Goal: Answer question/provide support: Share knowledge or assist other users

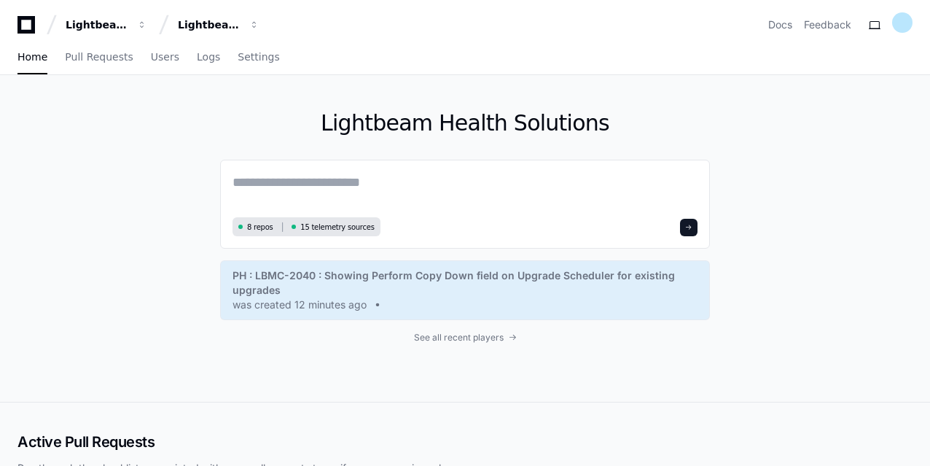
click at [150, 259] on div "Lightbeam Health Solutions 8 repos 15 telemetry sources PH : LBMC-2040 : Showin…" at bounding box center [465, 238] width 930 height 327
click at [90, 65] on link "Pull Requests" at bounding box center [99, 58] width 68 height 34
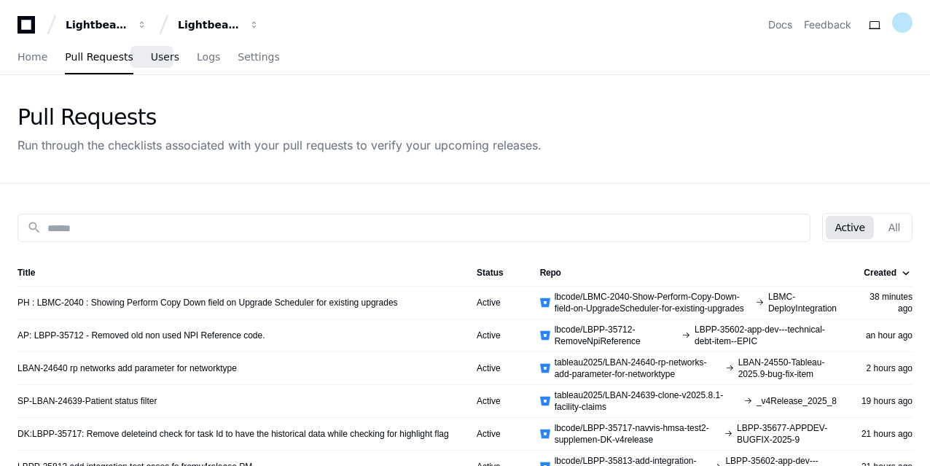
drag, startPoint x: 153, startPoint y: 60, endPoint x: 163, endPoint y: 88, distance: 29.3
click at [153, 59] on span "Users" at bounding box center [165, 56] width 28 height 9
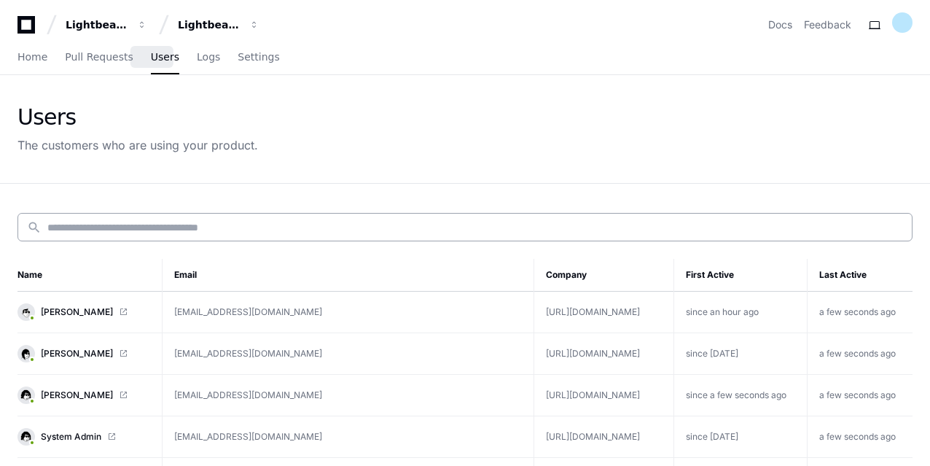
click at [191, 227] on input at bounding box center [475, 227] width 856 height 15
click at [197, 58] on span "Logs" at bounding box center [208, 56] width 23 height 9
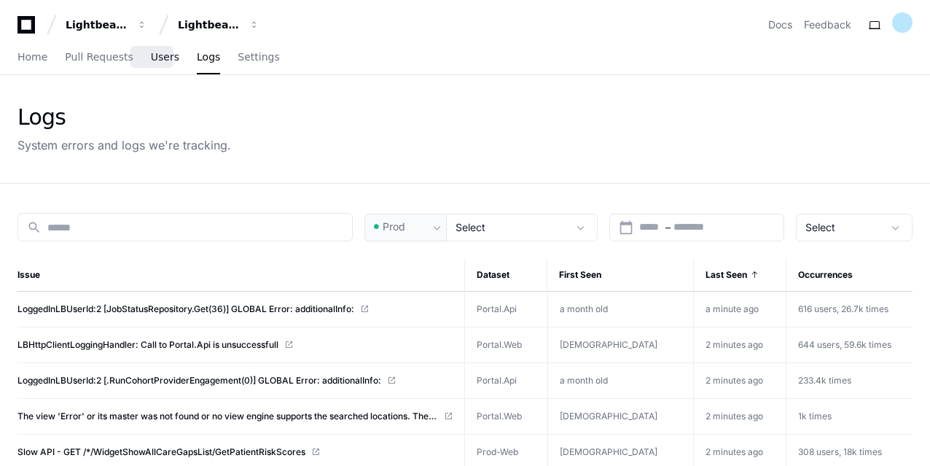
click at [151, 59] on span "Users" at bounding box center [165, 56] width 28 height 9
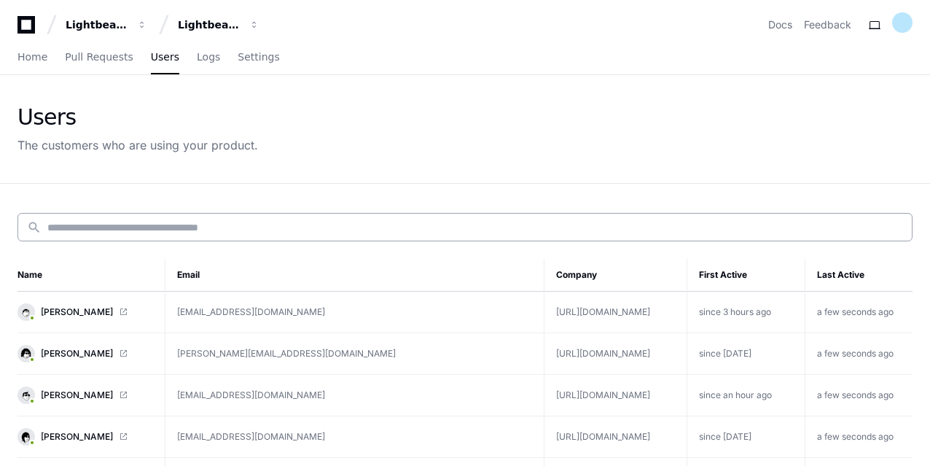
click at [173, 218] on div "search" at bounding box center [464, 227] width 895 height 28
click at [175, 225] on input at bounding box center [475, 227] width 856 height 15
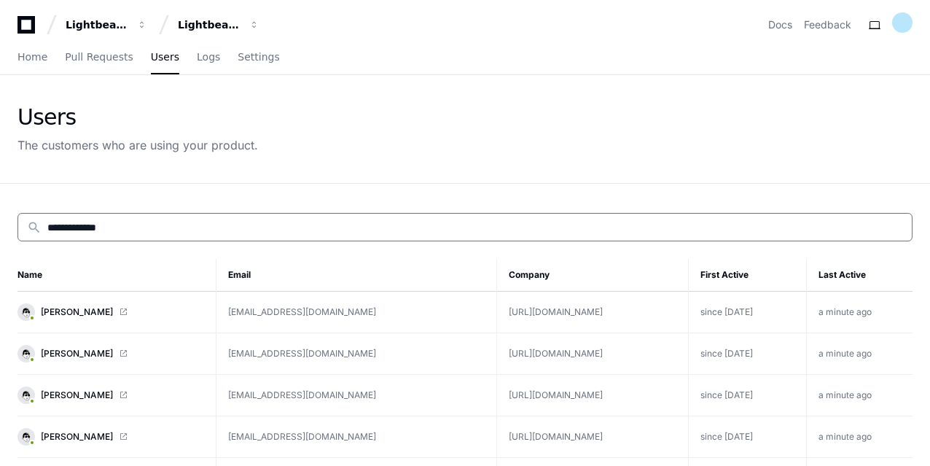
type input "**********"
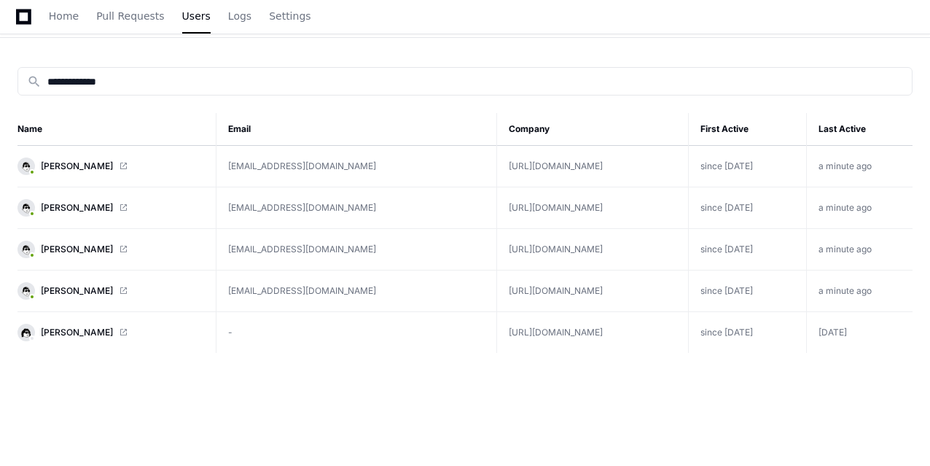
click at [107, 285] on link "[PERSON_NAME]" at bounding box center [110, 290] width 187 height 17
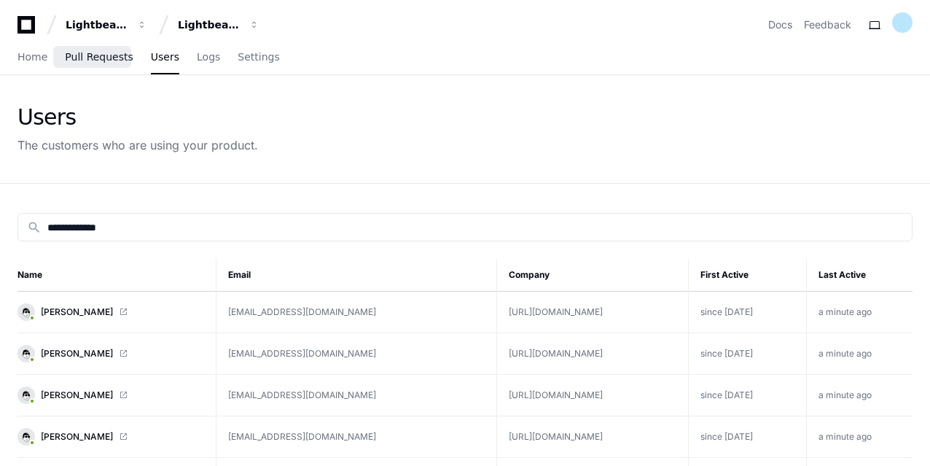
click at [82, 55] on span "Pull Requests" at bounding box center [99, 56] width 68 height 9
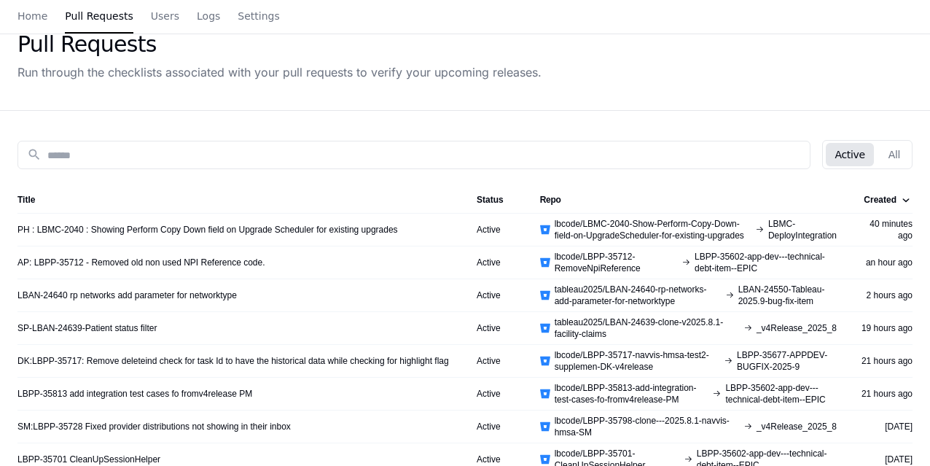
scroll to position [146, 0]
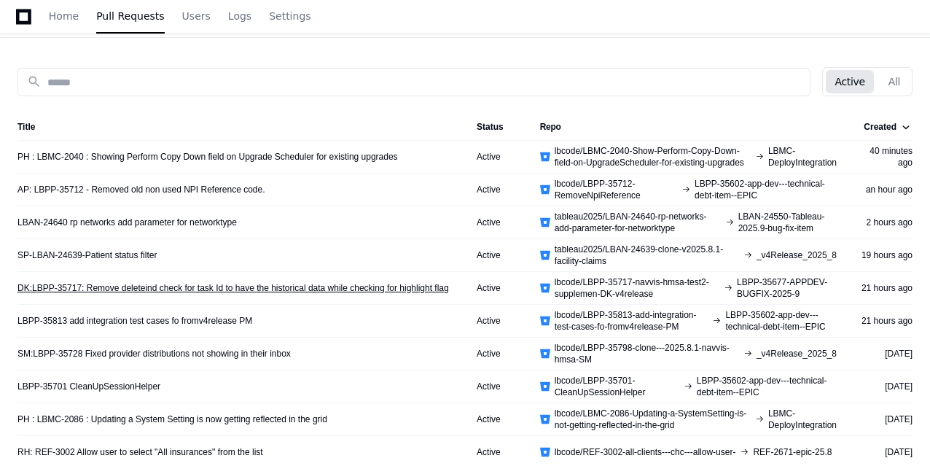
click at [70, 284] on link "DK:LBPP-35717: Remove deleteind check for task Id to have the historical data w…" at bounding box center [232, 288] width 431 height 12
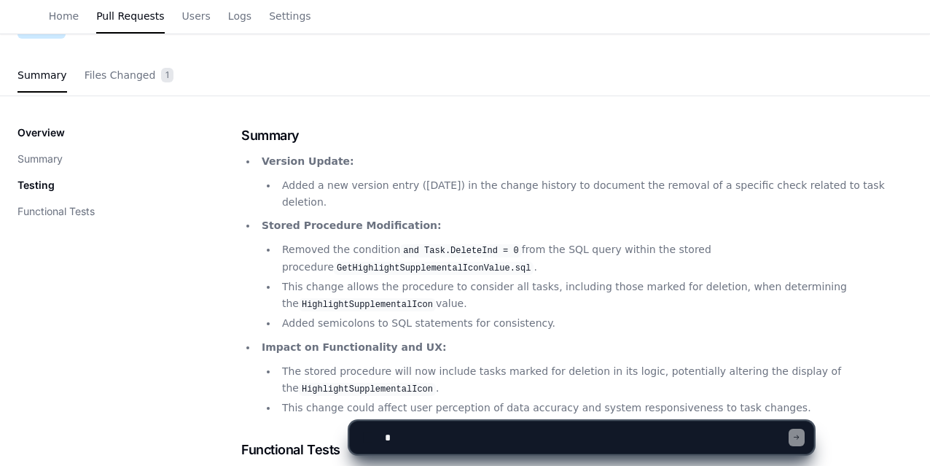
scroll to position [80, 0]
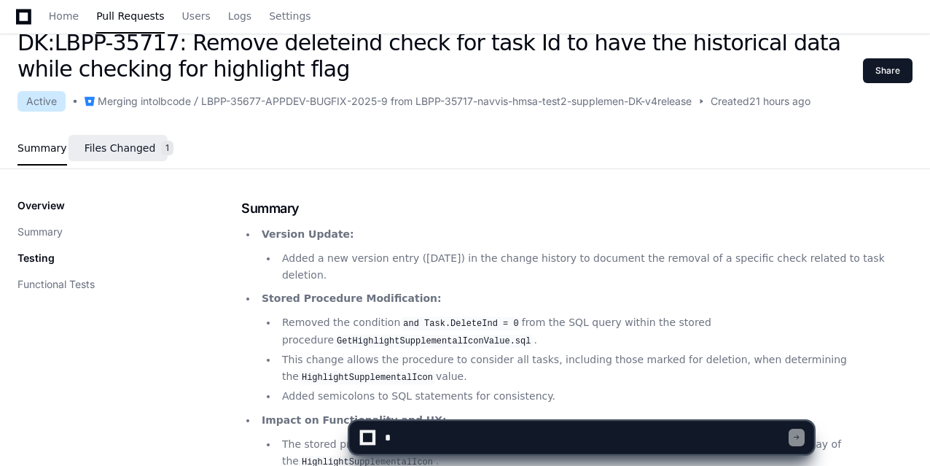
click at [122, 152] on span "Files Changed" at bounding box center [120, 148] width 71 height 9
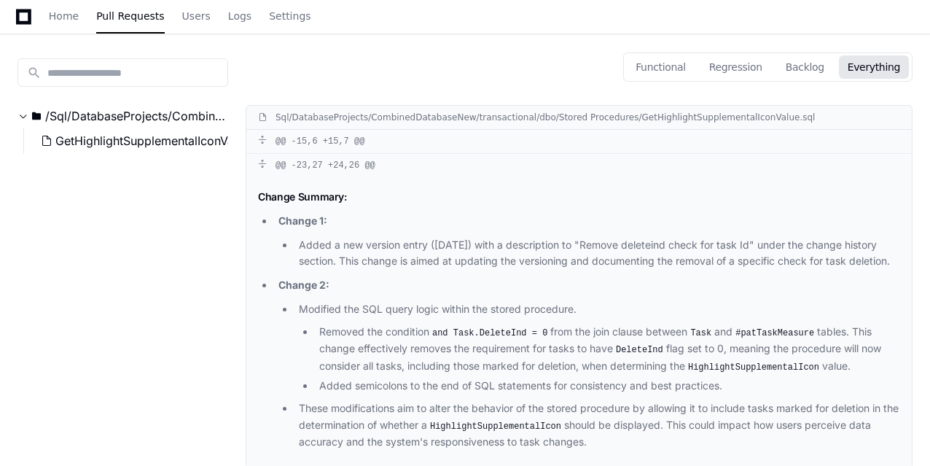
scroll to position [0, 0]
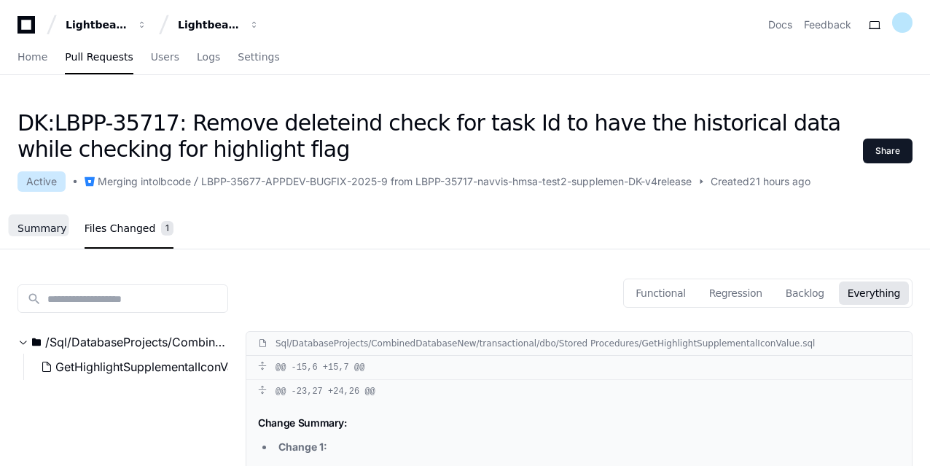
drag, startPoint x: 36, startPoint y: 229, endPoint x: 52, endPoint y: 234, distance: 16.1
click at [36, 229] on span "Summary" at bounding box center [42, 228] width 50 height 9
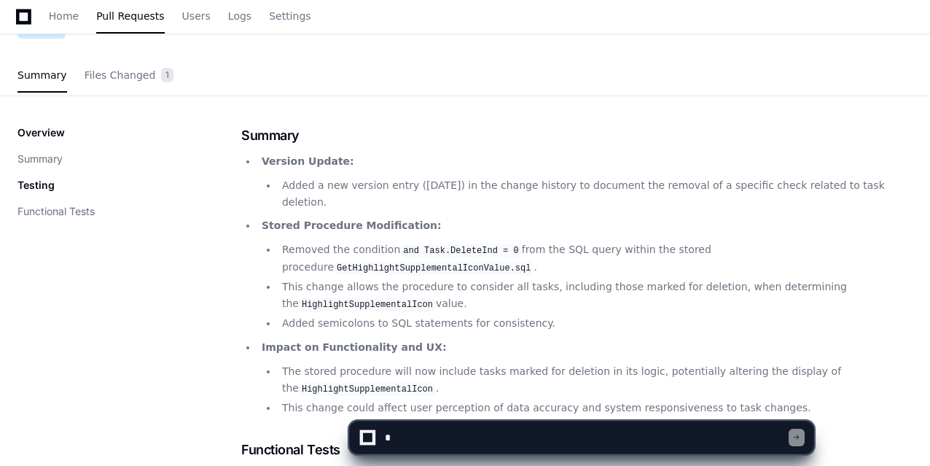
scroll to position [80, 0]
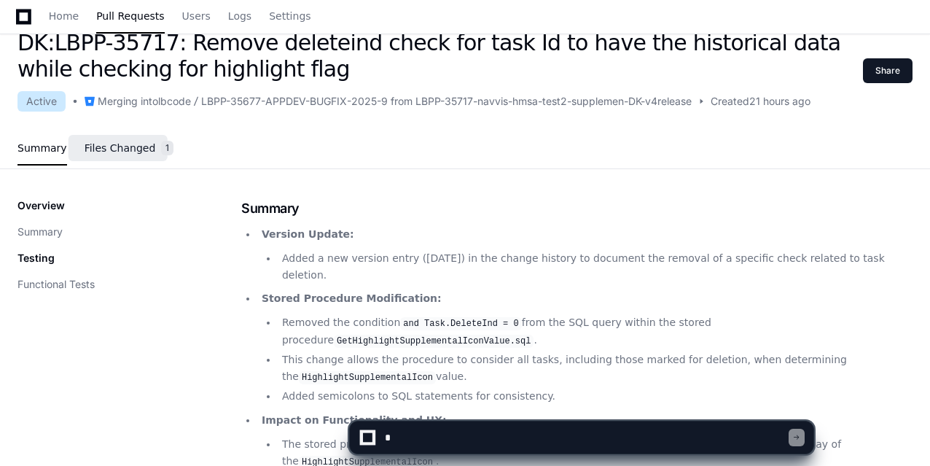
click at [112, 152] on span "Files Changed" at bounding box center [120, 148] width 71 height 9
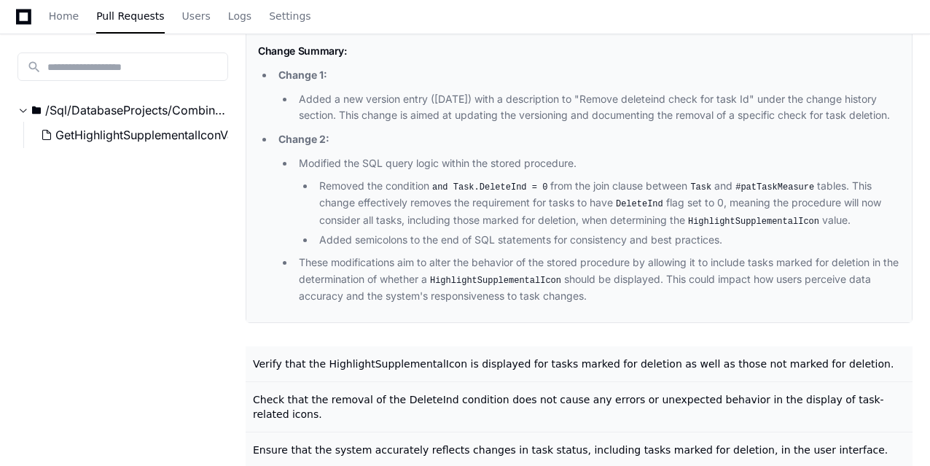
scroll to position [299, 0]
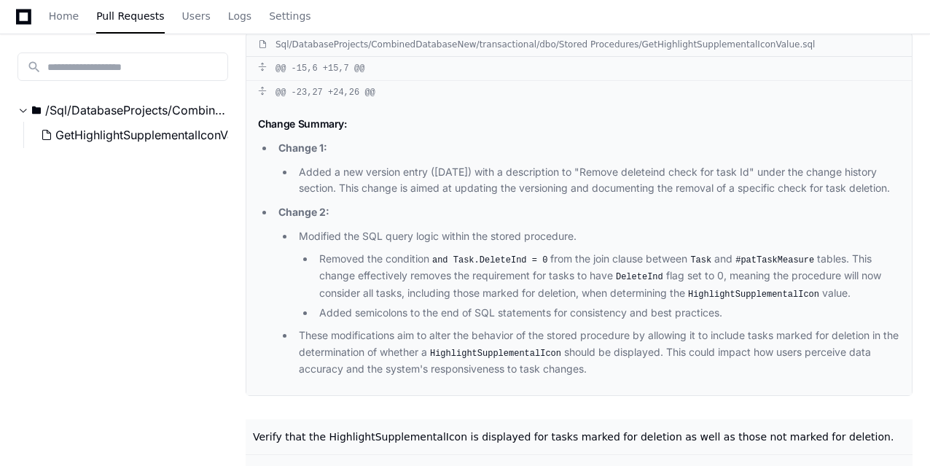
drag, startPoint x: 259, startPoint y: 123, endPoint x: 886, endPoint y: 195, distance: 631.6
click at [886, 195] on div "Change Summary: Change 1: Added a new version entry (2025.9.1) with a descripti…" at bounding box center [578, 249] width 665 height 291
click at [548, 229] on li "Modified the SQL query logic within the stored procedure. Removed the condition…" at bounding box center [597, 274] width 606 height 93
drag, startPoint x: 493, startPoint y: 171, endPoint x: 539, endPoint y: 223, distance: 69.3
click at [895, 176] on li "Added a new version entry (2025.9.1) with a description to "Remove deleteind ch…" at bounding box center [597, 181] width 606 height 34
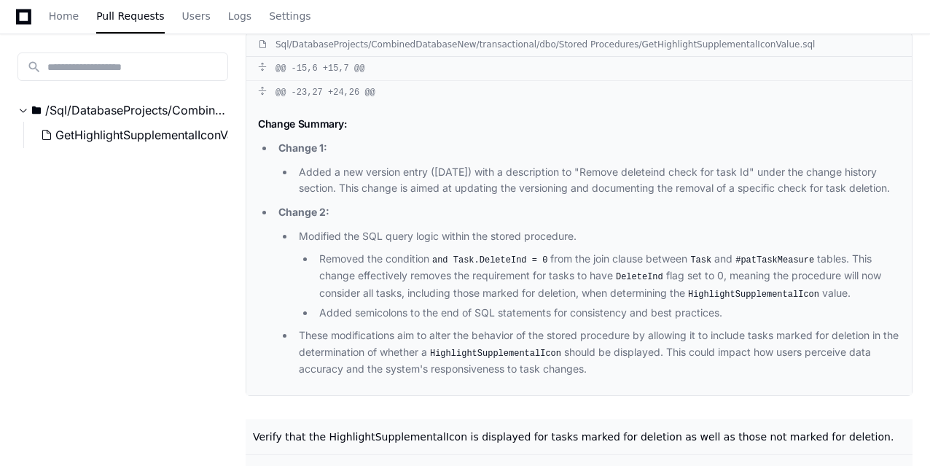
scroll to position [153, 0]
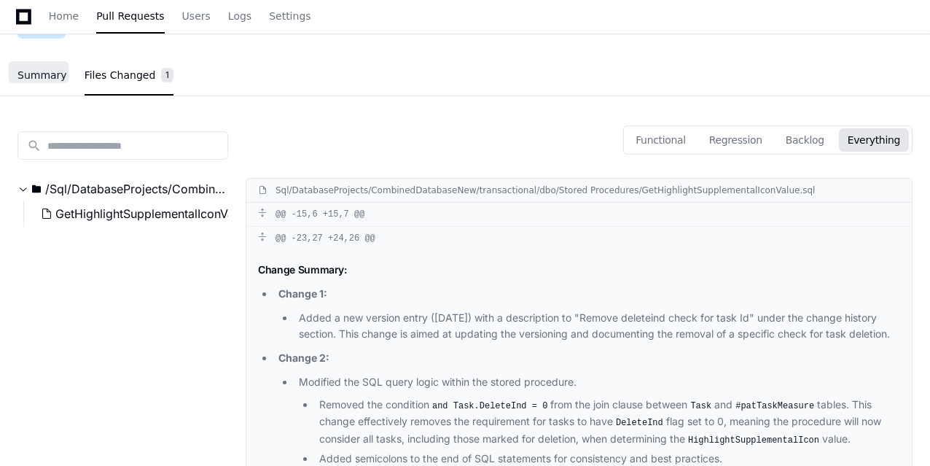
click at [35, 79] on span "Summary" at bounding box center [42, 75] width 50 height 9
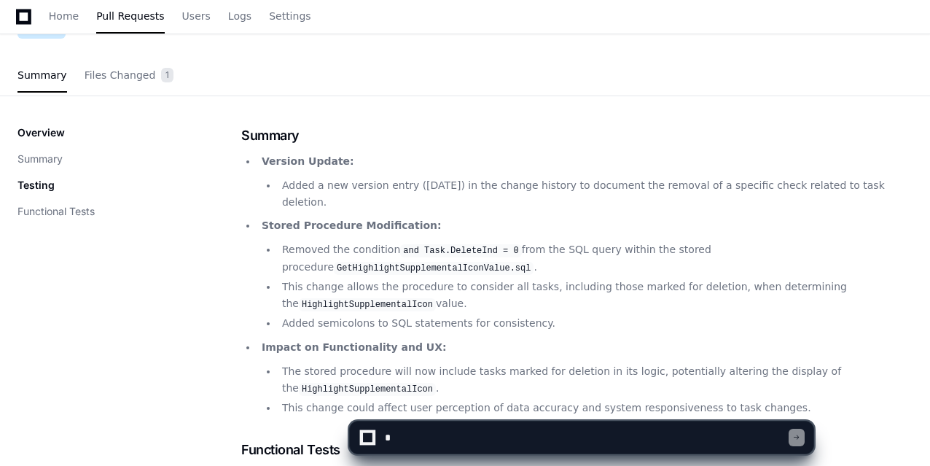
click at [450, 434] on textarea at bounding box center [585, 437] width 407 height 32
click at [444, 445] on textarea at bounding box center [585, 437] width 407 height 32
type textarea "**********"
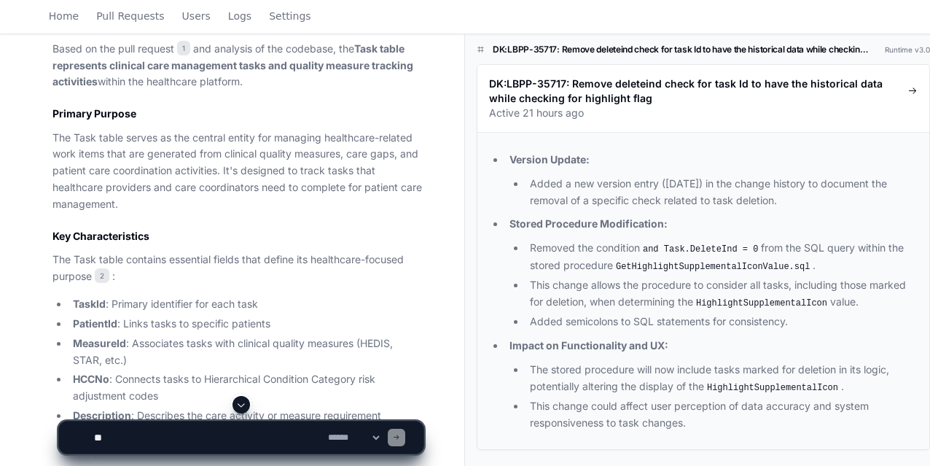
scroll to position [947, 0]
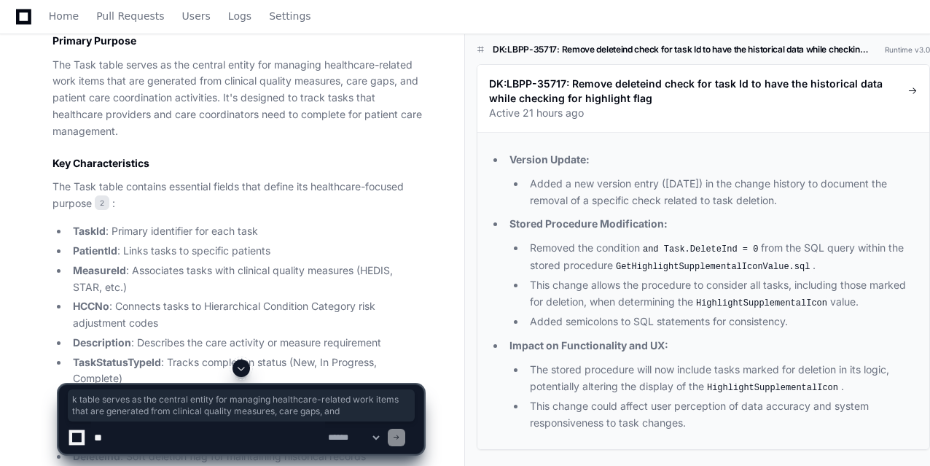
drag, startPoint x: 92, startPoint y: 64, endPoint x: 434, endPoint y: 75, distance: 342.7
click at [434, 75] on div "pgadade a minute ago DK:LBPP-35717: Remove deleteind check for task Id to have …" at bounding box center [231, 97] width 429 height 1779
click at [429, 71] on div "pgadade a minute ago DK:LBPP-35717: Remove deleteind check for task Id to have …" at bounding box center [231, 97] width 429 height 1779
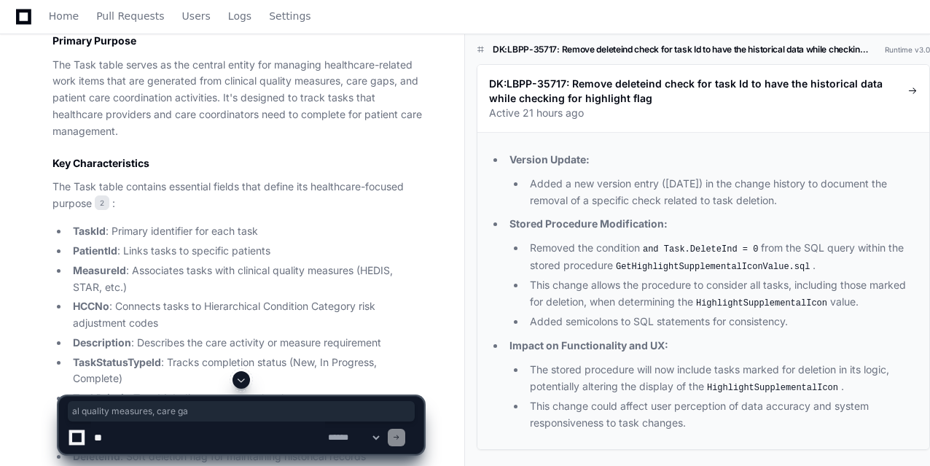
drag, startPoint x: 249, startPoint y: 78, endPoint x: 387, endPoint y: 81, distance: 138.5
click at [387, 81] on p "The Task table serves as the central entity for managing healthcare-related wor…" at bounding box center [237, 98] width 371 height 83
drag, startPoint x: 95, startPoint y: 94, endPoint x: 220, endPoint y: 98, distance: 124.7
click at [220, 98] on p "The Task table serves as the central entity for managing healthcare-related wor…" at bounding box center [237, 98] width 371 height 83
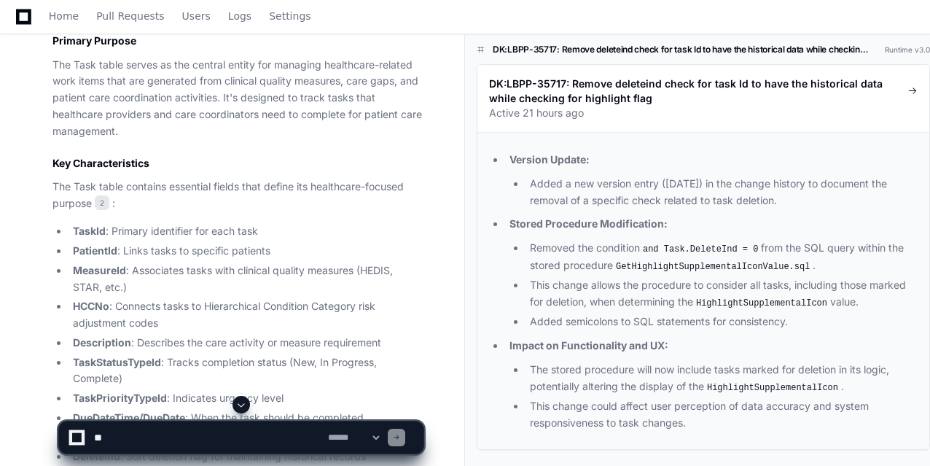
click at [232, 93] on p "The Task table serves as the central entity for managing healthcare-related wor…" at bounding box center [237, 98] width 371 height 83
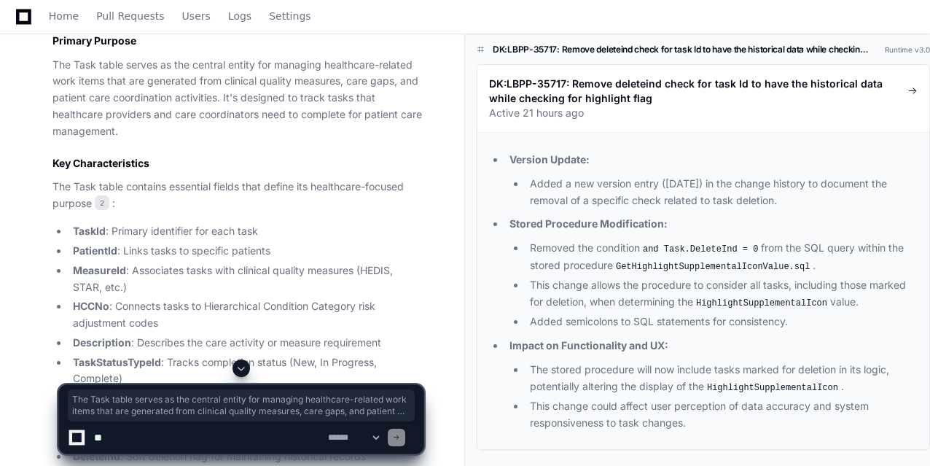
drag, startPoint x: 219, startPoint y: 97, endPoint x: 53, endPoint y: 68, distance: 168.0
click at [50, 63] on div "Updating progress DK:LBPP-35717: Remove deleteind check for task Id to have the…" at bounding box center [223, 392] width 400 height 1100
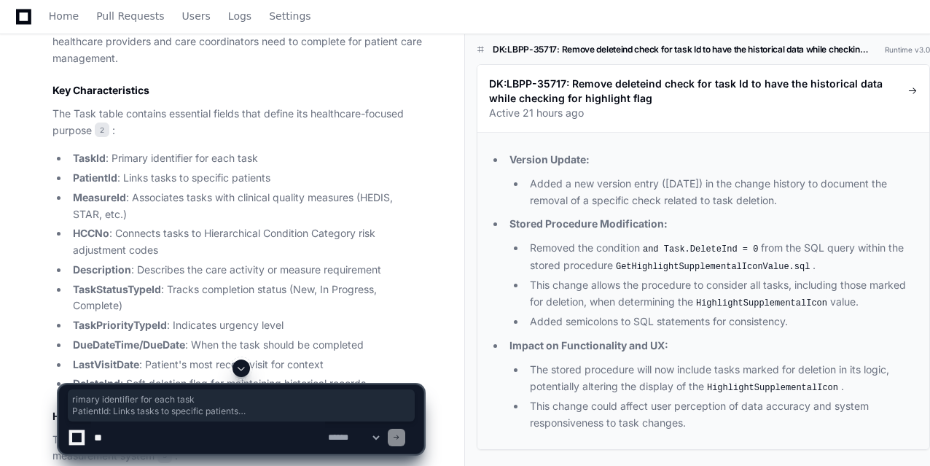
drag, startPoint x: 118, startPoint y: 154, endPoint x: 229, endPoint y: 227, distance: 133.0
click at [229, 227] on ul "TaskId : Primary identifier for each task PatientId : Links tasks to specific p…" at bounding box center [237, 271] width 371 height 242
click at [216, 238] on li "HCCNo : Connects tasks to Hierarchical Condition Category risk adjustment codes" at bounding box center [246, 242] width 355 height 34
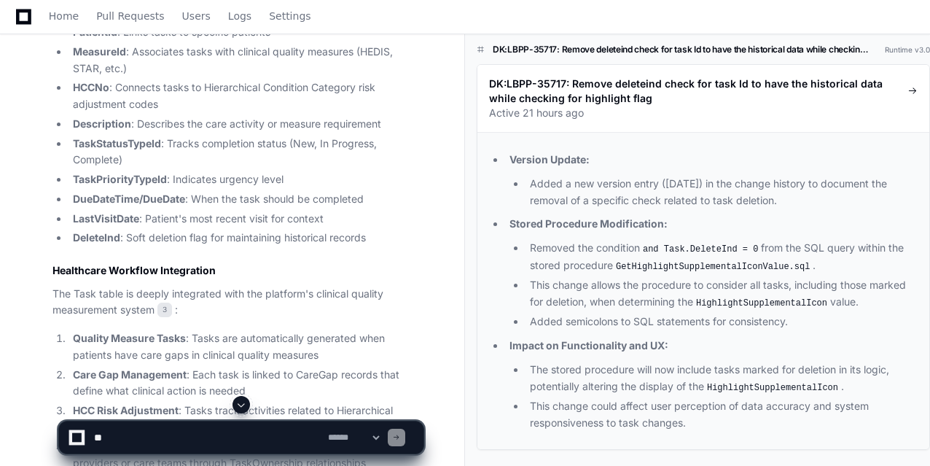
scroll to position [1093, 0]
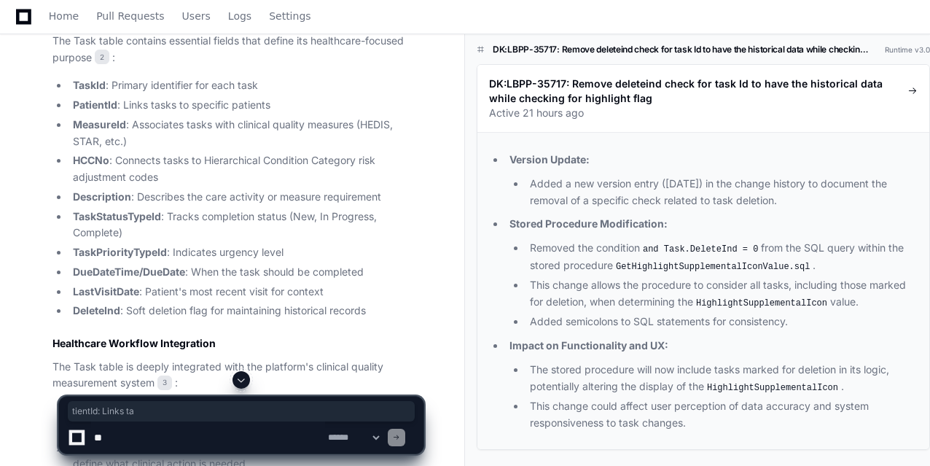
drag, startPoint x: 84, startPoint y: 104, endPoint x: 162, endPoint y: 106, distance: 78.0
click at [162, 106] on li "PatientId : Links tasks to specific patients" at bounding box center [246, 105] width 355 height 17
drag, startPoint x: 80, startPoint y: 119, endPoint x: 209, endPoint y: 128, distance: 129.4
click at [209, 128] on li "MeasureId : Associates tasks with clinical quality measures (HEDIS, STAR, etc.)" at bounding box center [246, 134] width 355 height 34
drag, startPoint x: 71, startPoint y: 160, endPoint x: 169, endPoint y: 167, distance: 98.6
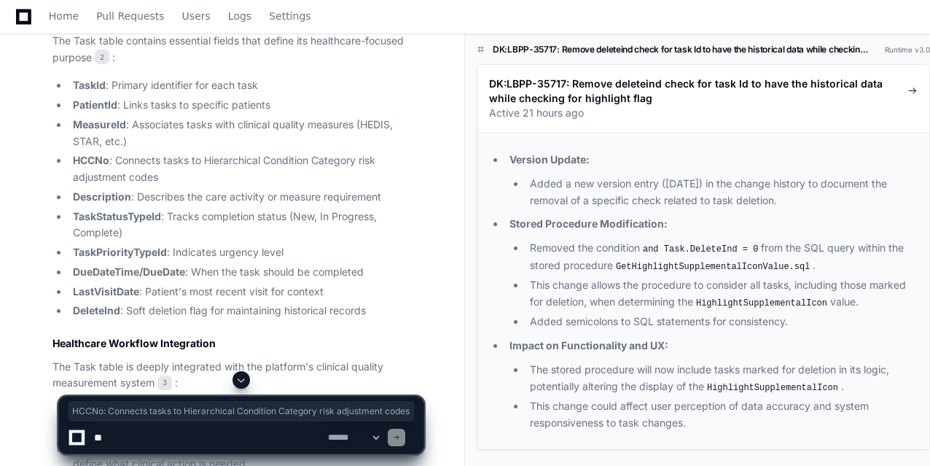
click at [169, 168] on li "HCCNo : Connects tasks to Hierarchical Condition Category risk adjustment codes" at bounding box center [246, 169] width 355 height 34
drag, startPoint x: 80, startPoint y: 201, endPoint x: 144, endPoint y: 202, distance: 63.4
click at [144, 202] on li "Description : Describes the care activity or measure requirement" at bounding box center [246, 197] width 355 height 17
drag, startPoint x: 90, startPoint y: 212, endPoint x: 293, endPoint y: 215, distance: 202.6
click at [293, 215] on li "TaskStatusTypeId : Tracks completion status (New, In Progress, Complete)" at bounding box center [246, 225] width 355 height 34
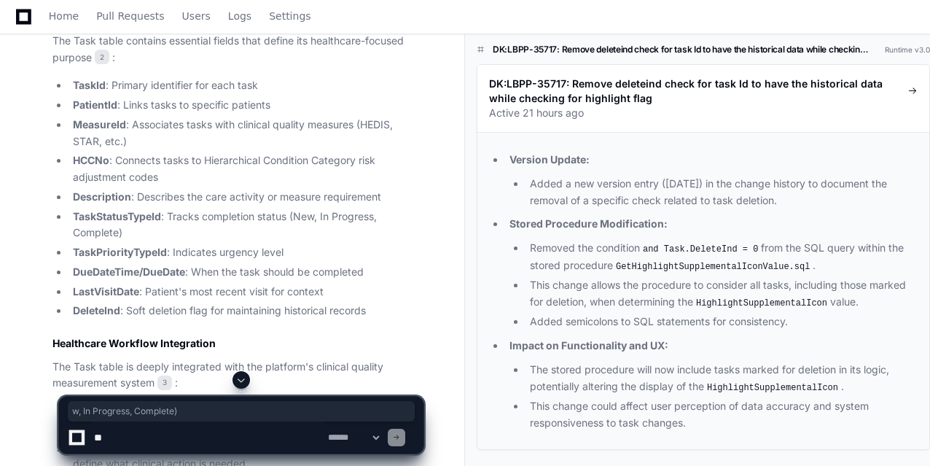
drag, startPoint x: 308, startPoint y: 211, endPoint x: 250, endPoint y: 235, distance: 63.1
click at [250, 235] on li "TaskStatusTypeId : Tracks completion status (New, In Progress, Complete)" at bounding box center [246, 225] width 355 height 34
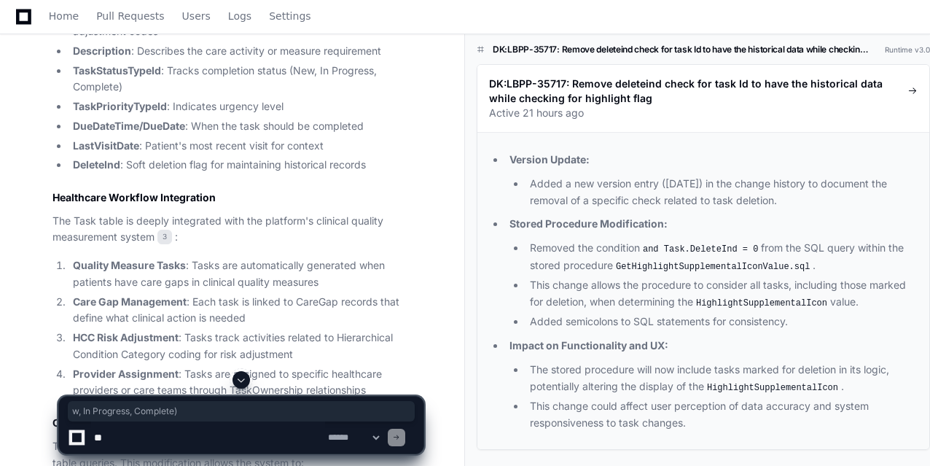
scroll to position [1384, 0]
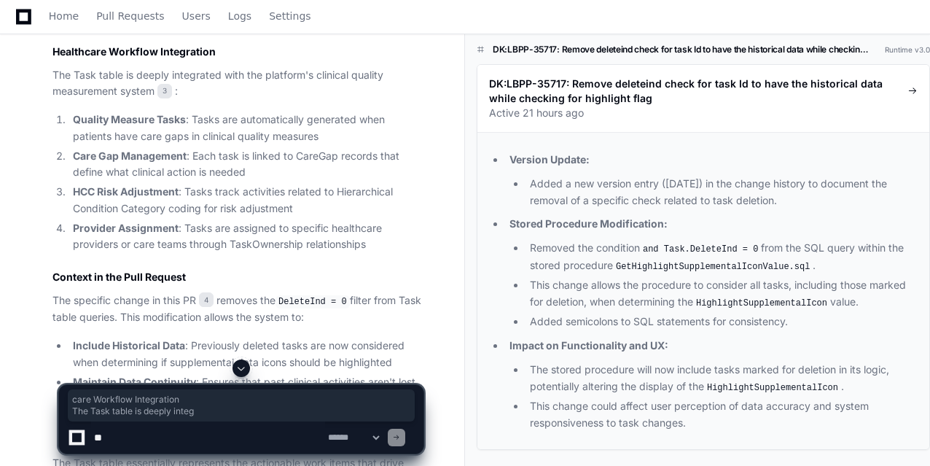
drag, startPoint x: 86, startPoint y: 47, endPoint x: 195, endPoint y: 66, distance: 110.8
click at [195, 66] on article "Based on the pull request 1 and analysis of the codebase, the Task table repres…" at bounding box center [237, 18] width 371 height 974
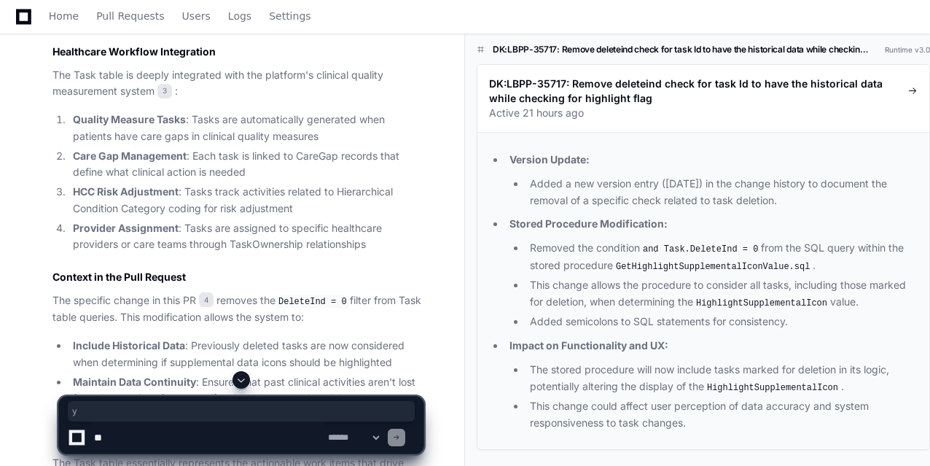
click at [109, 122] on strong "Quality Measure Tasks" at bounding box center [129, 119] width 113 height 12
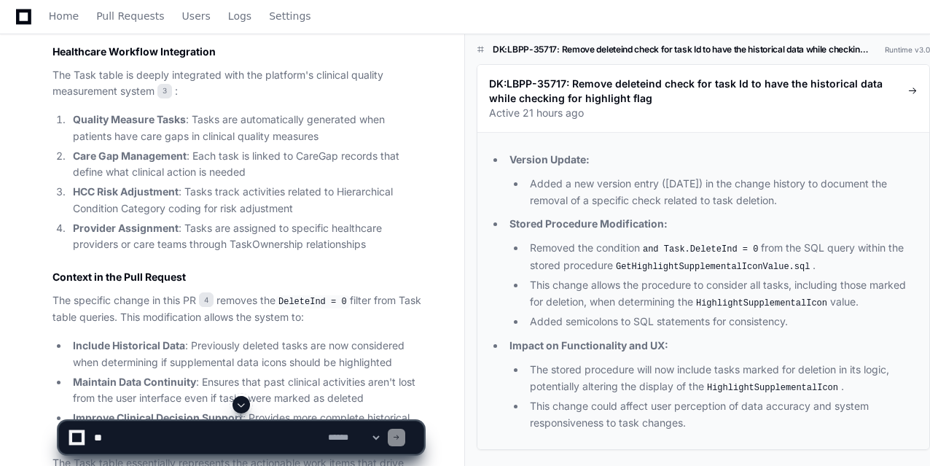
click at [112, 117] on strong "Quality Measure Tasks" at bounding box center [129, 119] width 113 height 12
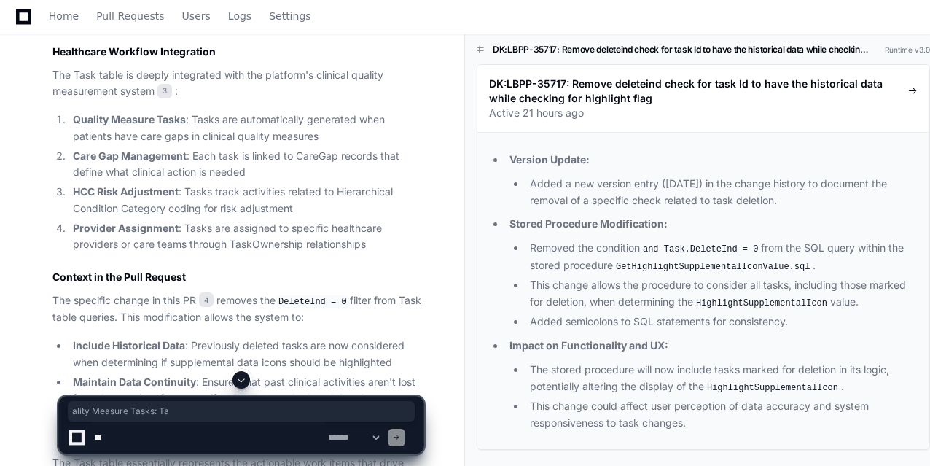
drag, startPoint x: 85, startPoint y: 117, endPoint x: 201, endPoint y: 121, distance: 116.0
click at [202, 121] on li "Quality Measure Tasks : Tasks are automatically generated when patients have ca…" at bounding box center [246, 129] width 355 height 34
drag, startPoint x: 77, startPoint y: 152, endPoint x: 192, endPoint y: 156, distance: 115.9
click at [192, 156] on li "Care Gap Management : Each task is linked to CareGap records that define what c…" at bounding box center [246, 165] width 355 height 34
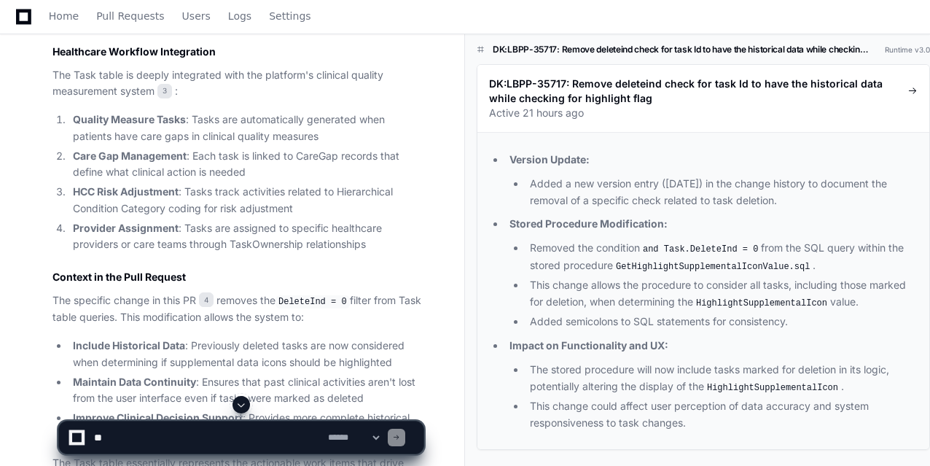
drag, startPoint x: 92, startPoint y: 190, endPoint x: 180, endPoint y: 192, distance: 88.2
click at [181, 191] on li "HCC Risk Adjustment : Tasks track activities related to Hierarchical Condition …" at bounding box center [246, 201] width 355 height 34
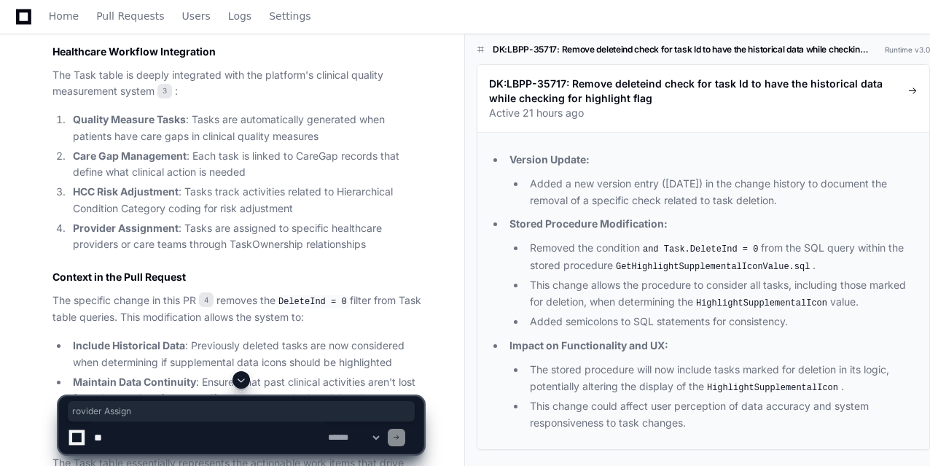
drag, startPoint x: 80, startPoint y: 224, endPoint x: 171, endPoint y: 233, distance: 90.8
click at [171, 233] on li "Provider Assignment : Tasks are assigned to specific healthcare providers or ca…" at bounding box center [246, 237] width 355 height 34
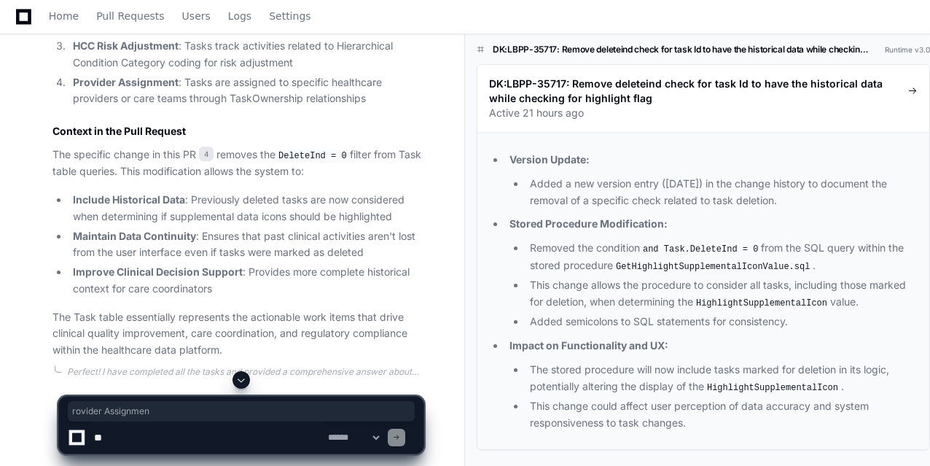
scroll to position [1547, 0]
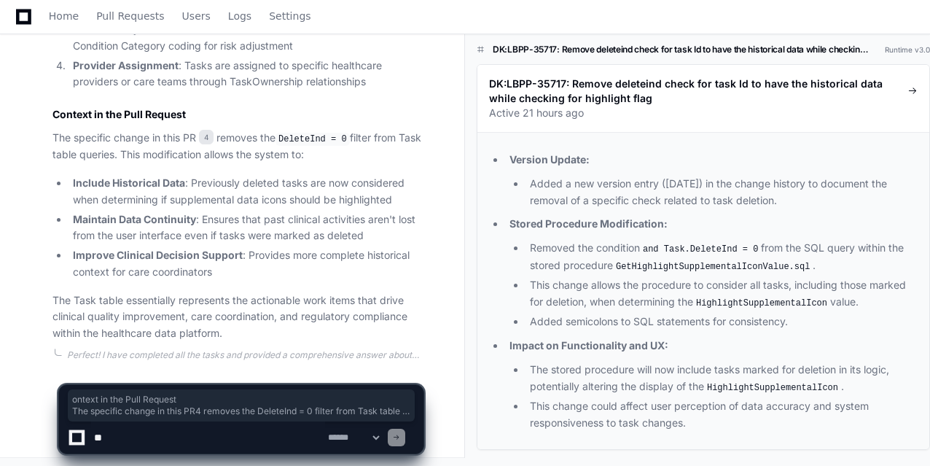
drag, startPoint x: 63, startPoint y: 111, endPoint x: 267, endPoint y: 324, distance: 295.4
click at [301, 262] on li "Improve Clinical Decision Support : Provides more complete historical context f…" at bounding box center [246, 264] width 355 height 34
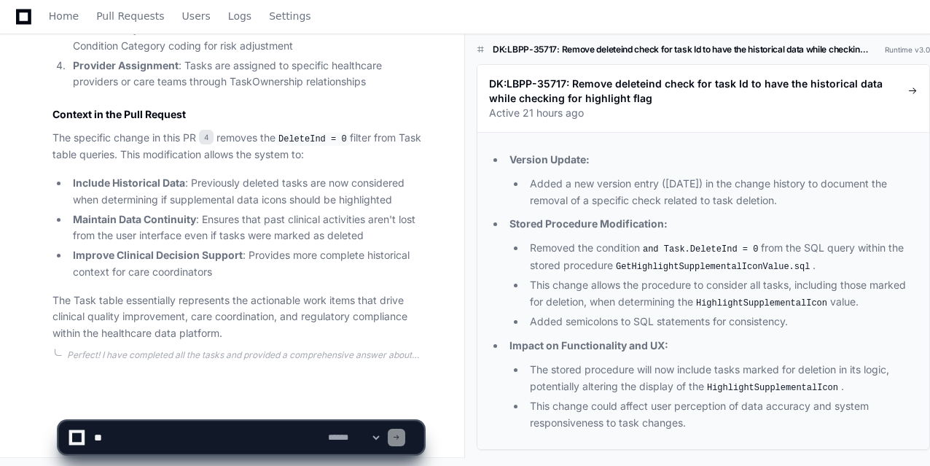
click at [137, 187] on li "Include Historical Data : Previously deleted tasks are now considered when dete…" at bounding box center [246, 192] width 355 height 34
click at [100, 133] on p "The specific change in this PR 4 removes the DeleteInd = 0 filter from Task tab…" at bounding box center [237, 147] width 371 height 34
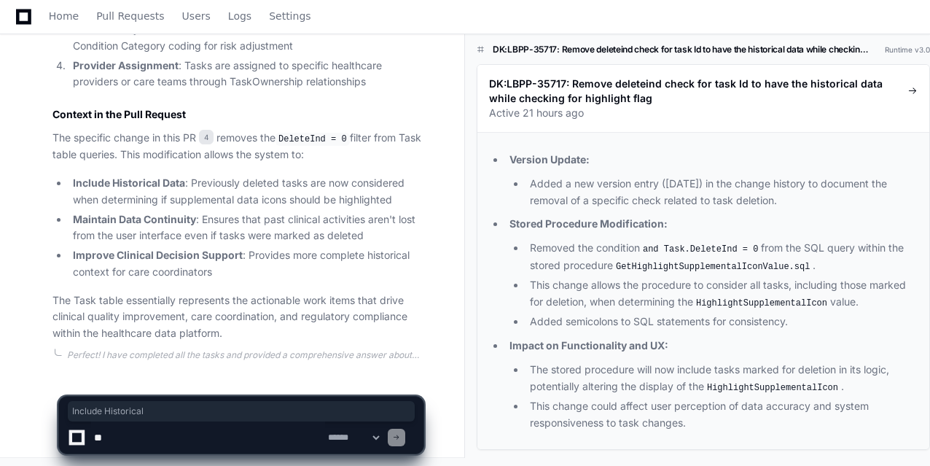
drag, startPoint x: 66, startPoint y: 176, endPoint x: 159, endPoint y: 186, distance: 93.1
click at [159, 186] on ul "Include Historical Data : Previously deleted tasks are now considered when dete…" at bounding box center [237, 228] width 371 height 106
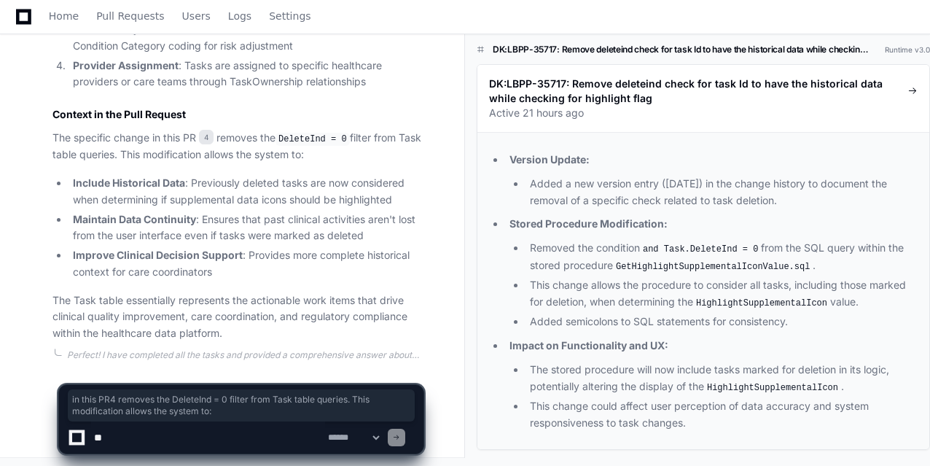
drag, startPoint x: 155, startPoint y: 133, endPoint x: 352, endPoint y: 149, distance: 198.2
click at [352, 149] on p "The specific change in this PR 4 removes the DeleteInd = 0 filter from Task tab…" at bounding box center [237, 147] width 371 height 34
drag, startPoint x: 191, startPoint y: 180, endPoint x: 416, endPoint y: 198, distance: 225.9
click at [416, 198] on li "Include Historical Data : Previously deleted tasks are now considered when dete…" at bounding box center [246, 192] width 355 height 34
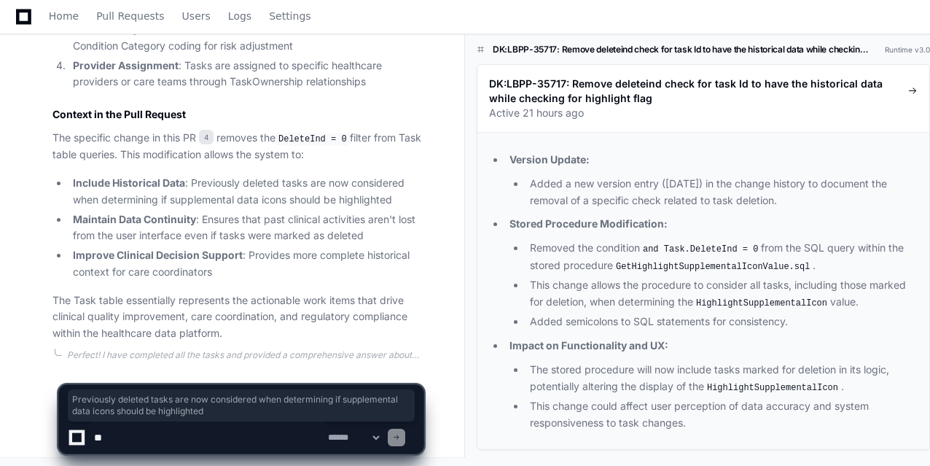
click at [416, 198] on li "Include Historical Data : Previously deleted tasks are now considered when dete…" at bounding box center [246, 192] width 355 height 34
drag, startPoint x: 410, startPoint y: 198, endPoint x: 192, endPoint y: 179, distance: 218.7
click at [192, 179] on li "Include Historical Data : Previously deleted tasks are now considered when dete…" at bounding box center [246, 192] width 355 height 34
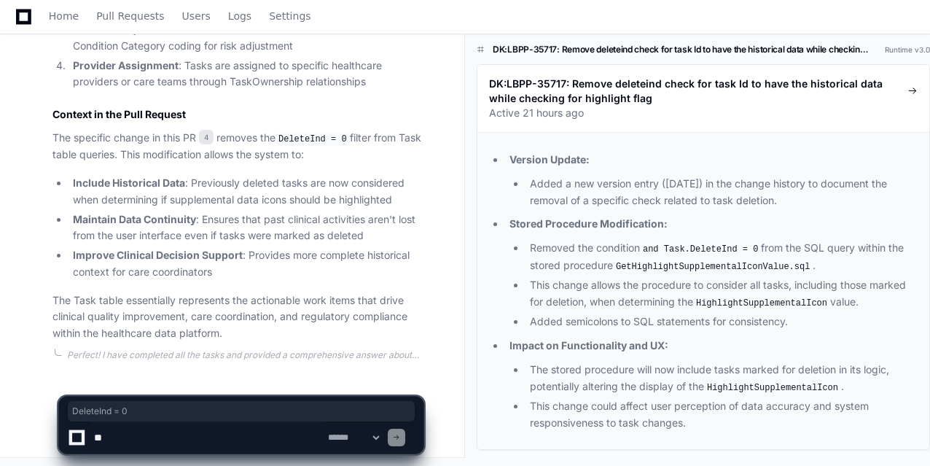
drag, startPoint x: 350, startPoint y: 137, endPoint x: 291, endPoint y: 142, distance: 59.3
click at [286, 137] on code "DeleteInd = 0" at bounding box center [313, 139] width 74 height 13
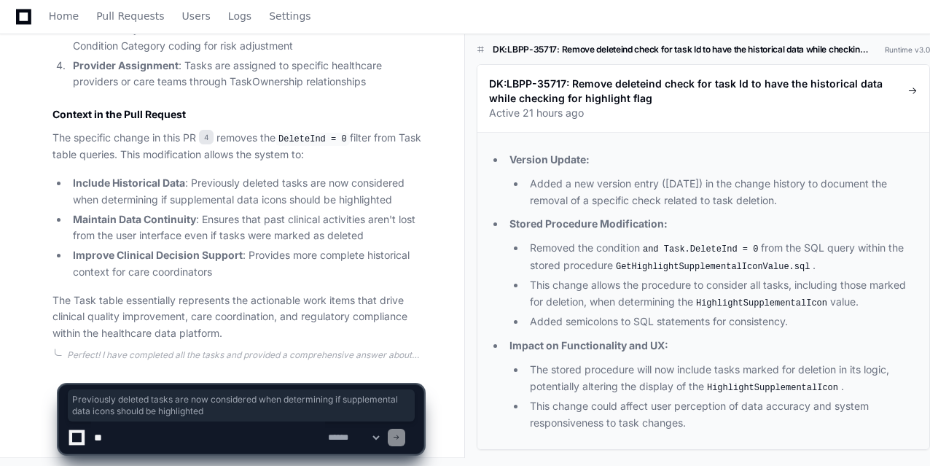
drag, startPoint x: 400, startPoint y: 200, endPoint x: 163, endPoint y: 241, distance: 240.4
click at [193, 180] on li "Include Historical Data : Previously deleted tasks are now considered when dete…" at bounding box center [246, 192] width 355 height 34
drag, startPoint x: 203, startPoint y: 216, endPoint x: 401, endPoint y: 233, distance: 199.0
click at [401, 233] on li "Maintain Data Continuity : Ensures that past clinical activities aren't lost fr…" at bounding box center [246, 228] width 355 height 34
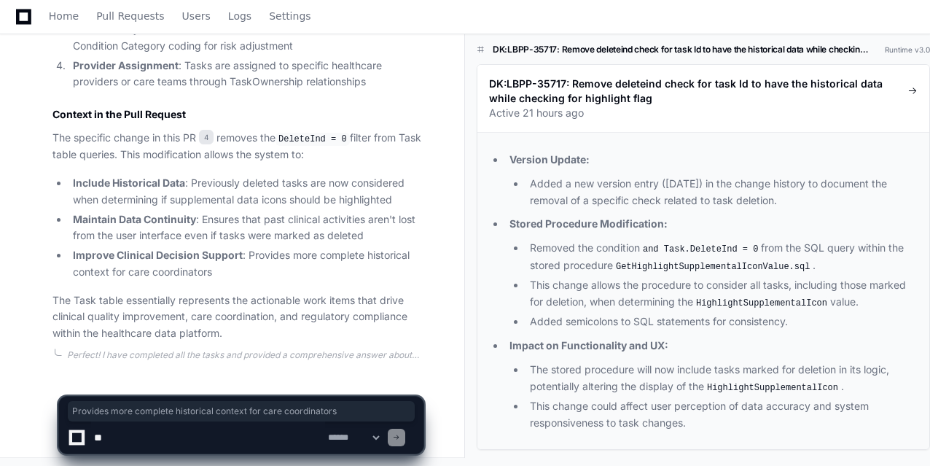
drag, startPoint x: 248, startPoint y: 253, endPoint x: 254, endPoint y: 272, distance: 19.8
click at [250, 275] on li "Improve Clinical Decision Support : Provides more complete historical context f…" at bounding box center [246, 264] width 355 height 34
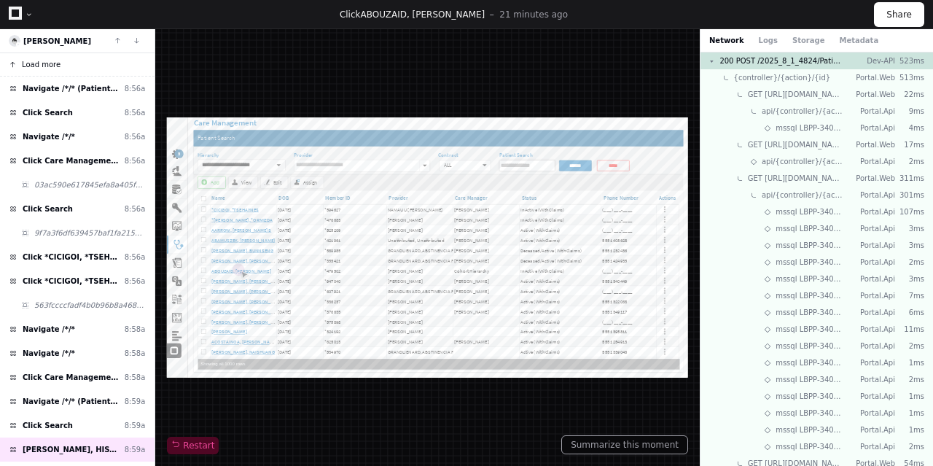
click at [50, 60] on span "Load more" at bounding box center [41, 64] width 39 height 11
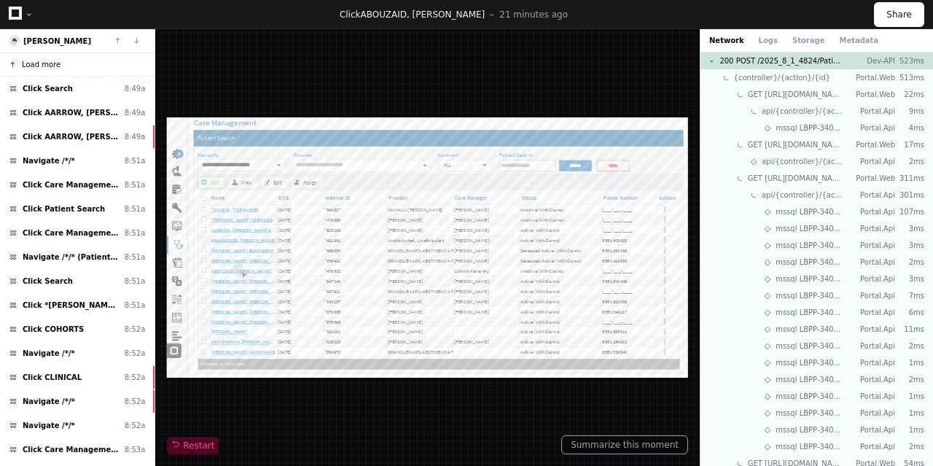
click at [51, 63] on span "Load more" at bounding box center [41, 64] width 39 height 11
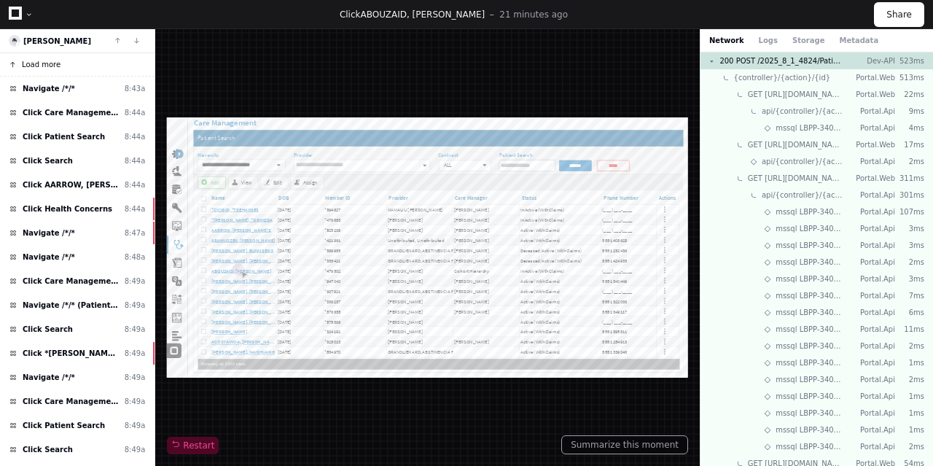
click at [47, 65] on span "Load more" at bounding box center [41, 64] width 39 height 11
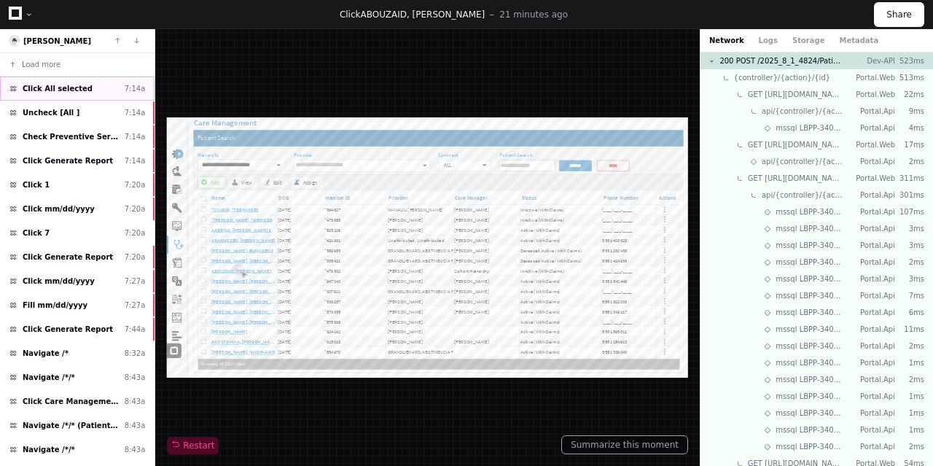
click at [64, 90] on span "Click All selected" at bounding box center [58, 88] width 70 height 11
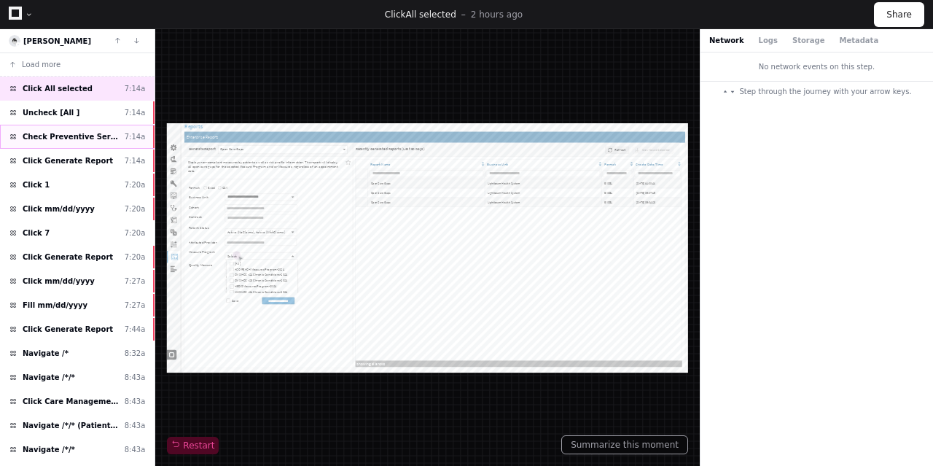
click at [60, 135] on span "Check Preventive Services" at bounding box center [71, 136] width 96 height 11
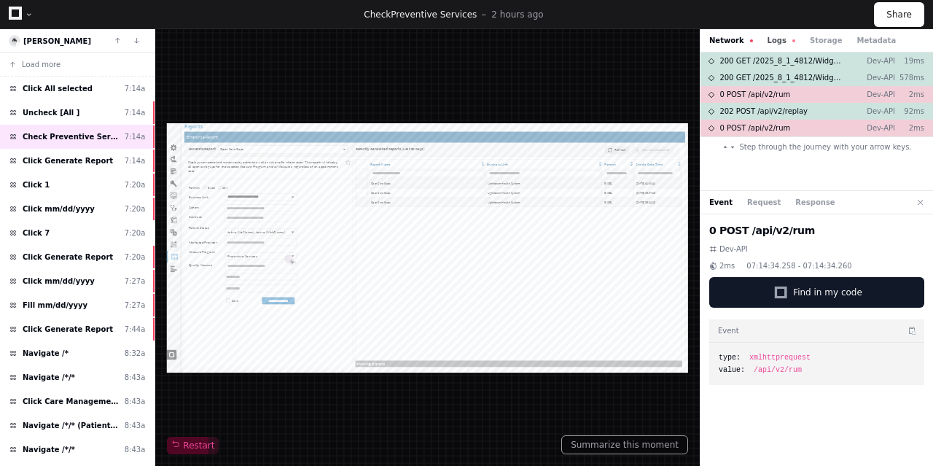
click at [771, 40] on button "Logs" at bounding box center [782, 40] width 28 height 11
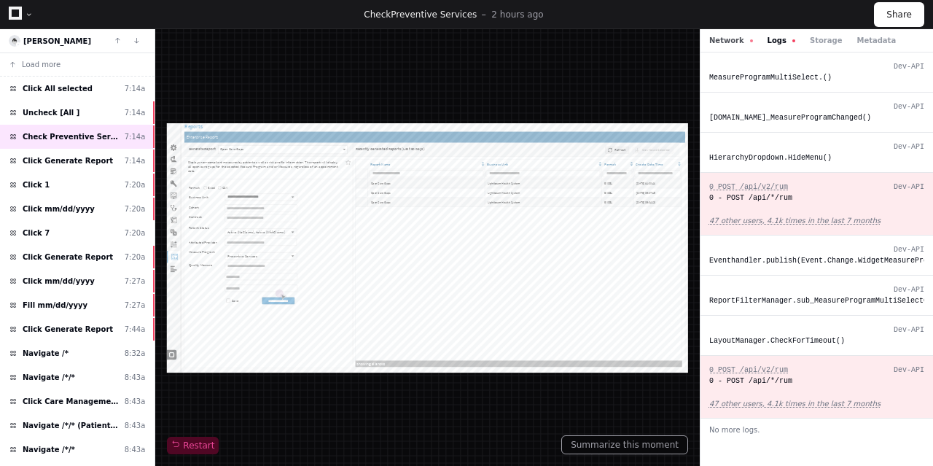
click at [716, 42] on button "Network" at bounding box center [731, 40] width 44 height 11
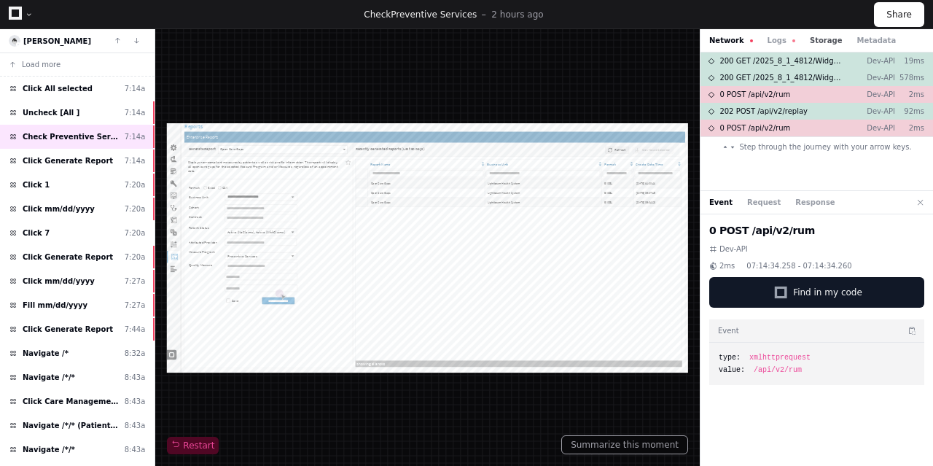
drag, startPoint x: 792, startPoint y: 36, endPoint x: 808, endPoint y: 43, distance: 17.6
click at [793, 36] on div "Network Logs Storage Metadata" at bounding box center [802, 40] width 187 height 11
click at [816, 43] on button "Storage" at bounding box center [826, 40] width 32 height 11
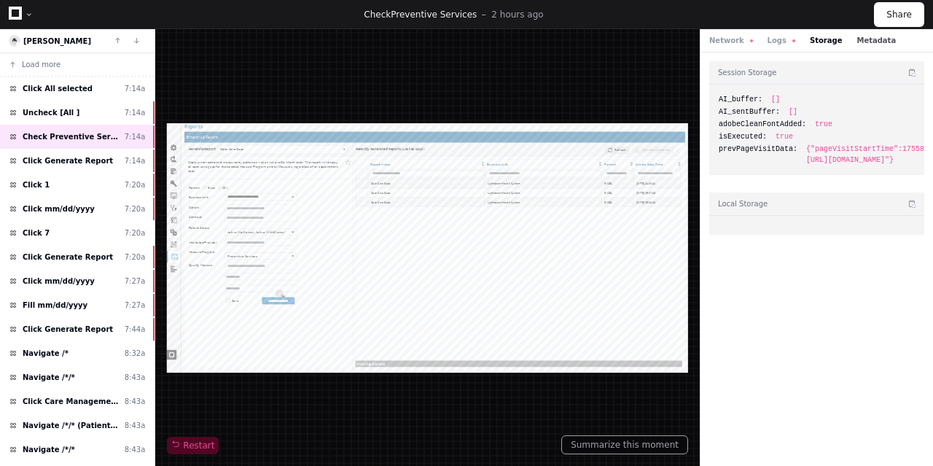
click at [860, 40] on button "Metadata" at bounding box center [875, 40] width 39 height 11
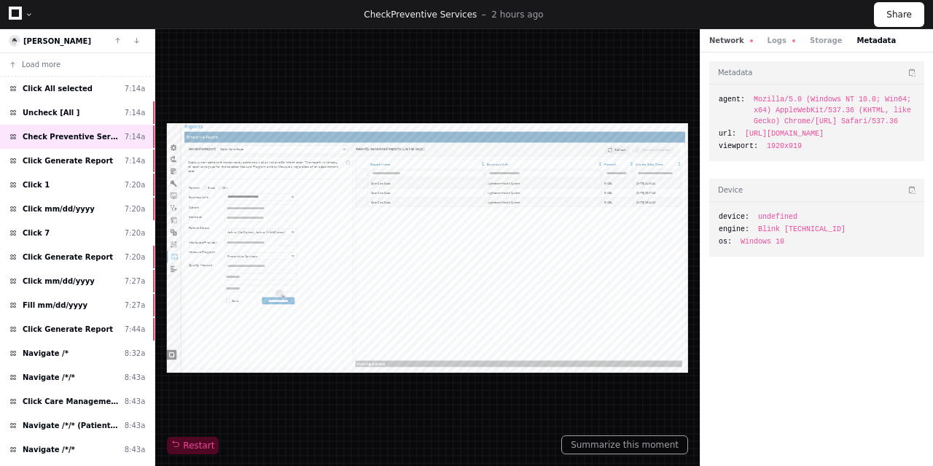
click at [731, 36] on button "Network" at bounding box center [731, 40] width 44 height 11
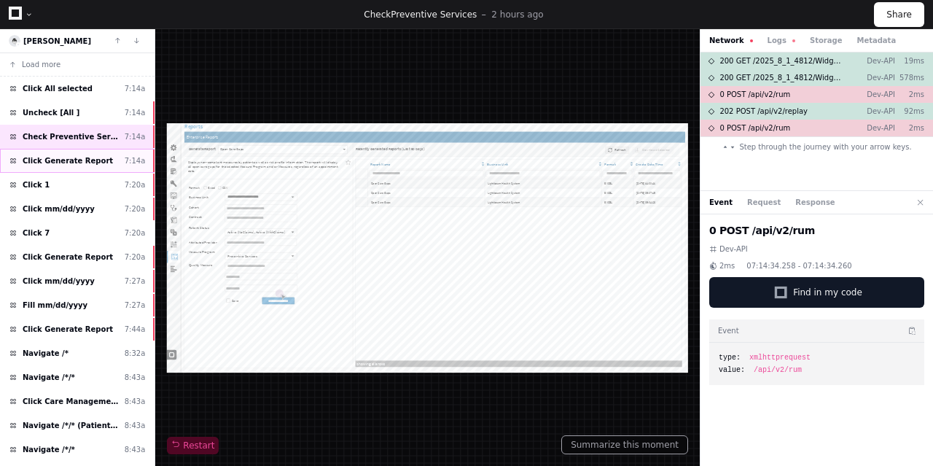
click at [88, 161] on span "Click Generate Report" at bounding box center [68, 160] width 90 height 11
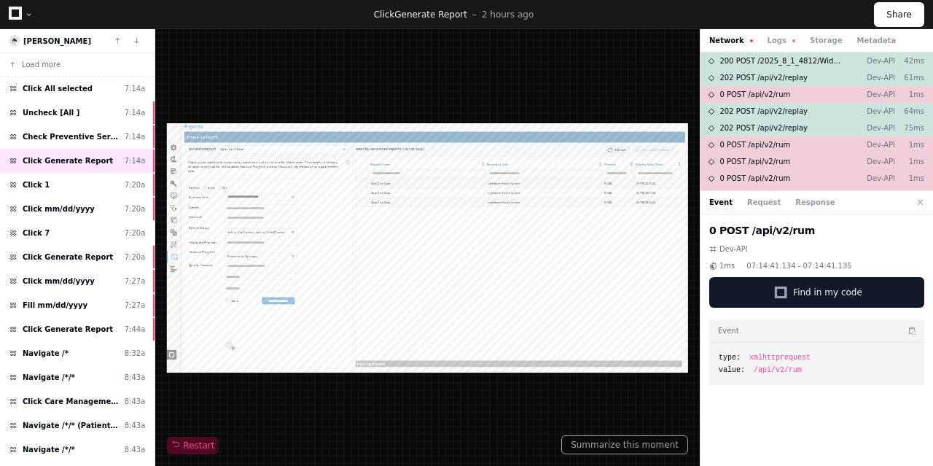
scroll to position [0, 1]
click at [82, 396] on span "Click Care Management" at bounding box center [71, 401] width 96 height 11
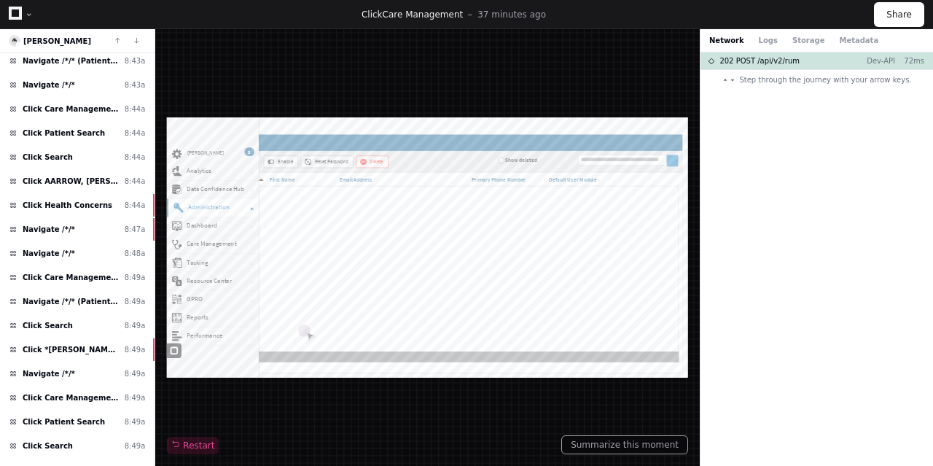
scroll to position [437, 0]
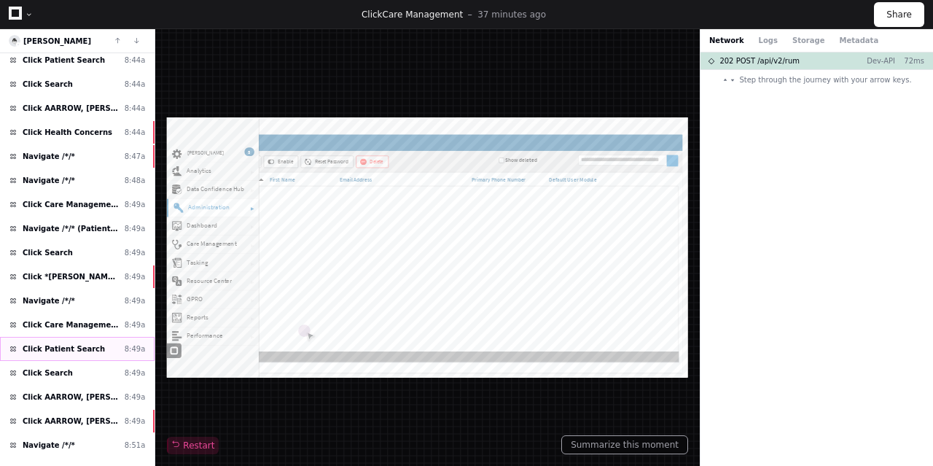
click at [70, 343] on span "Click Patient Search" at bounding box center [64, 348] width 82 height 11
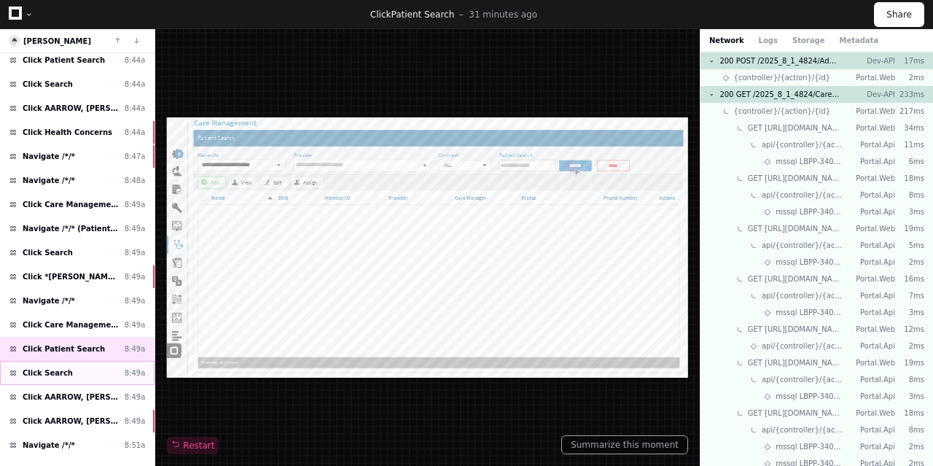
click at [41, 367] on span "Click Search" at bounding box center [48, 372] width 50 height 11
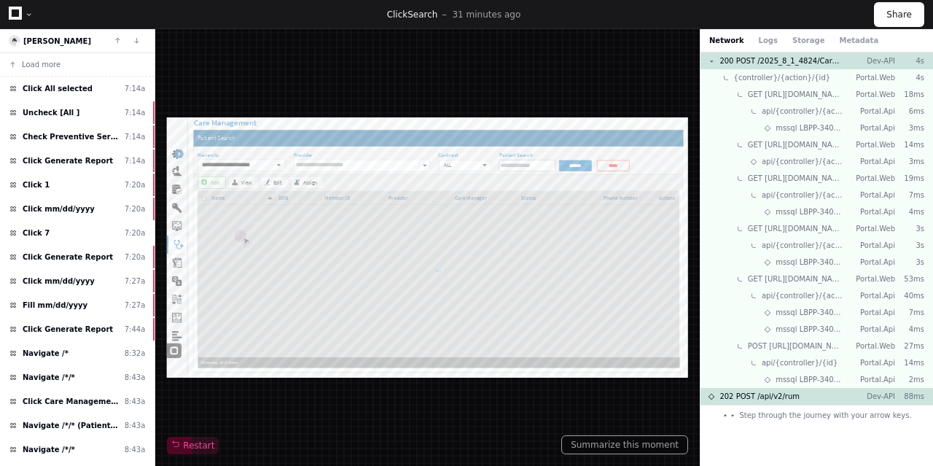
scroll to position [437, 0]
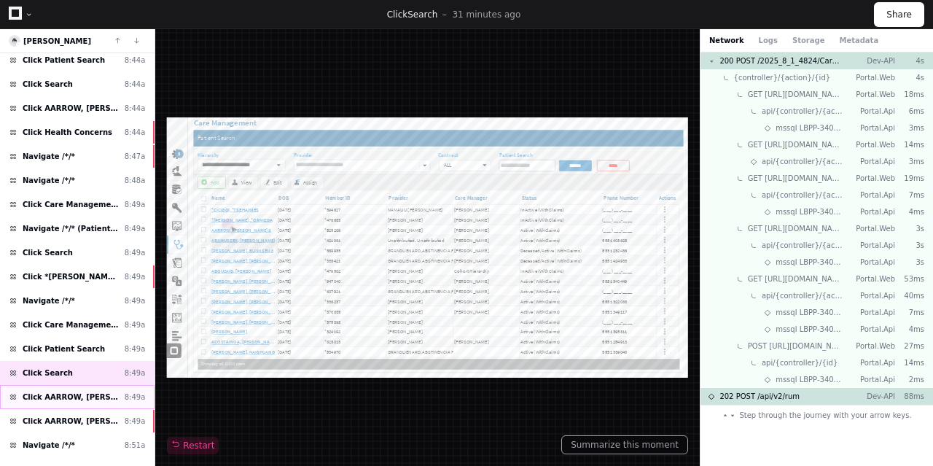
click at [81, 391] on span "Click AARROW, FEDELINE DERILUS S" at bounding box center [71, 396] width 96 height 11
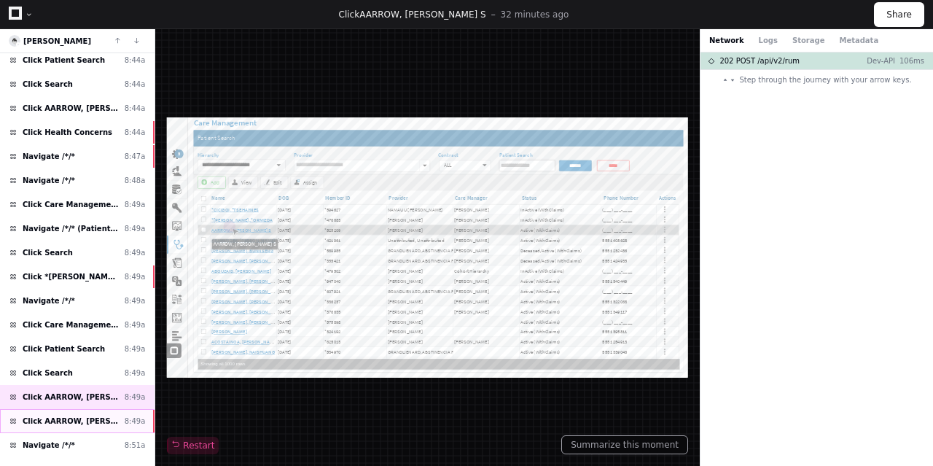
click at [90, 415] on span "Click AARROW, FEDELINE DERILUS S" at bounding box center [71, 420] width 96 height 11
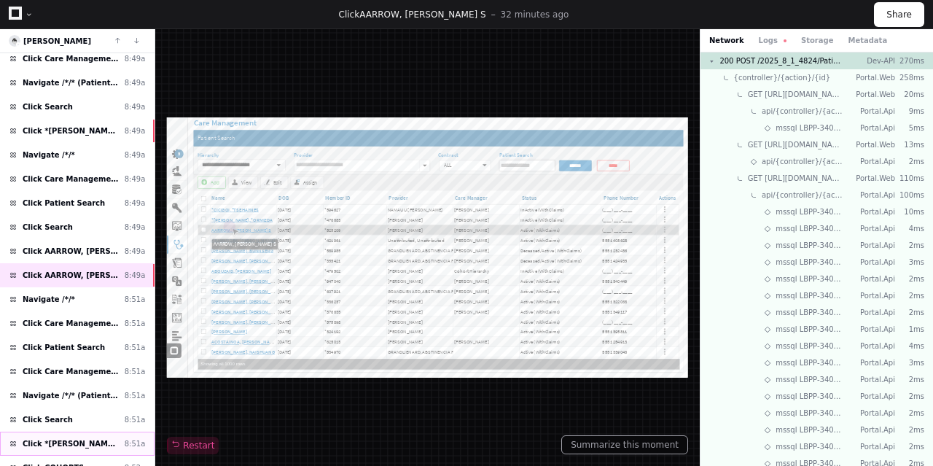
scroll to position [656, 0]
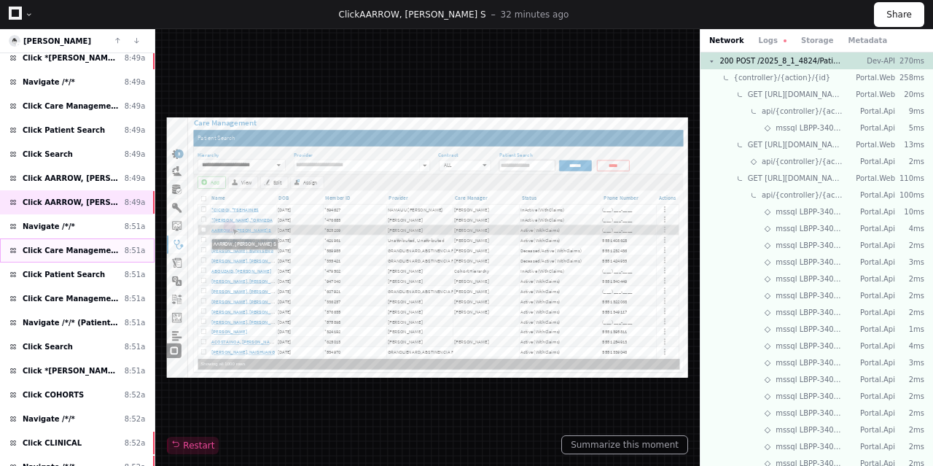
click at [66, 245] on span "Click Care Management" at bounding box center [71, 250] width 96 height 11
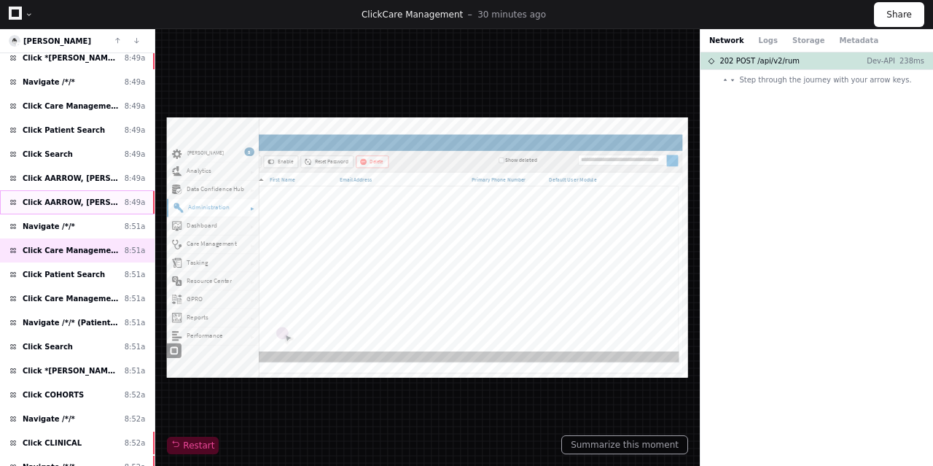
click at [61, 197] on span "Click AARROW, FEDELINE DERILUS S" at bounding box center [71, 202] width 96 height 11
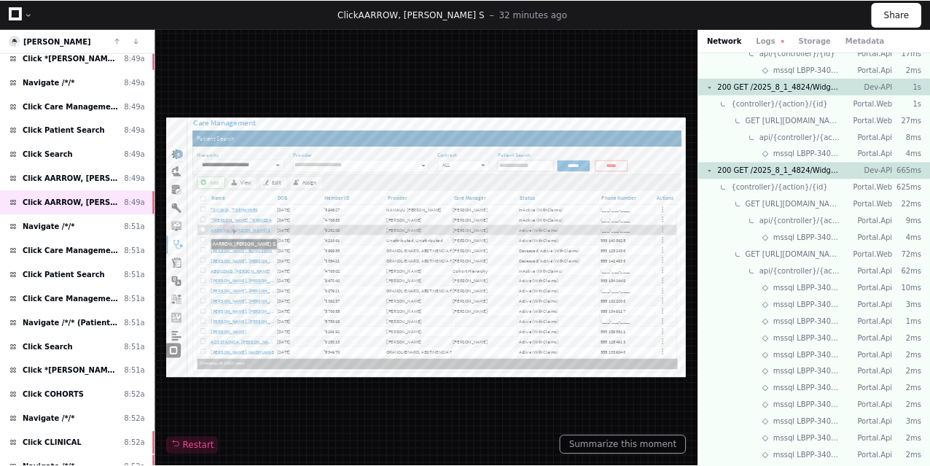
scroll to position [875, 0]
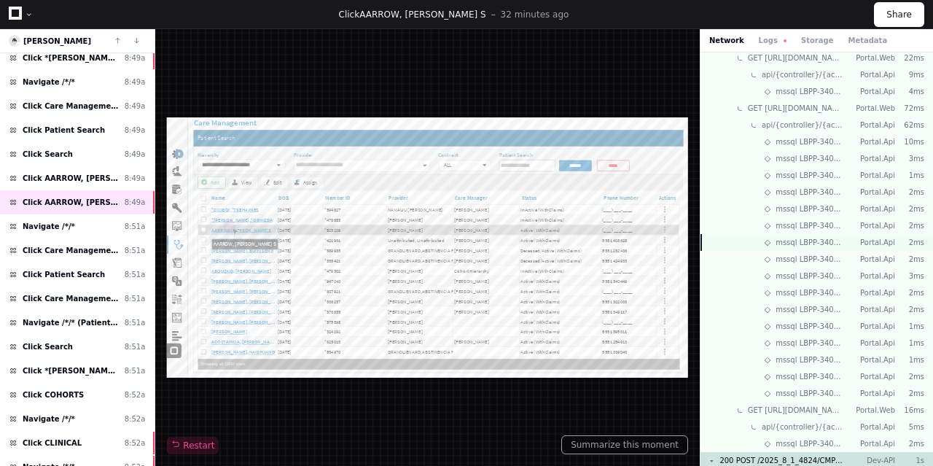
click at [738, 246] on div "mssql LBPP-34071LBPortalDev Portal.Api 2ms" at bounding box center [816, 242] width 233 height 17
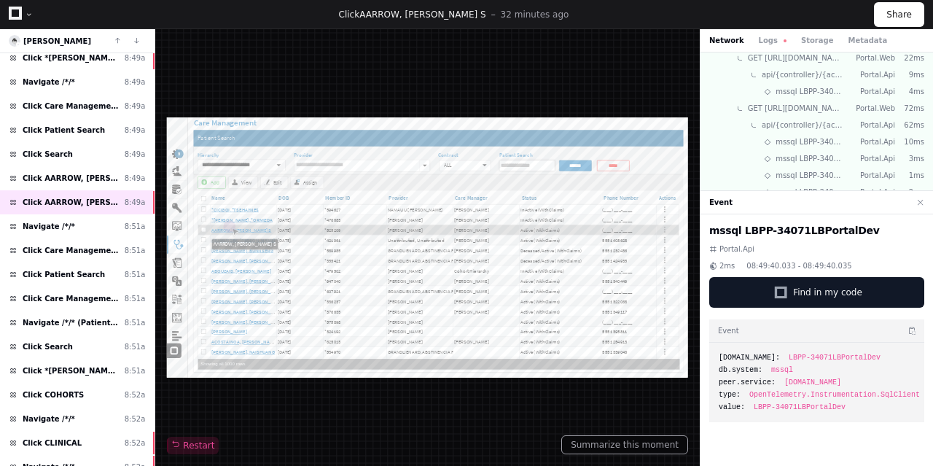
drag, startPoint x: 531, startPoint y: 87, endPoint x: 525, endPoint y: 82, distance: 7.9
click at [530, 87] on div "Restart" at bounding box center [427, 247] width 521 height 413
click at [824, 286] on span "Find in my code" at bounding box center [827, 292] width 69 height 12
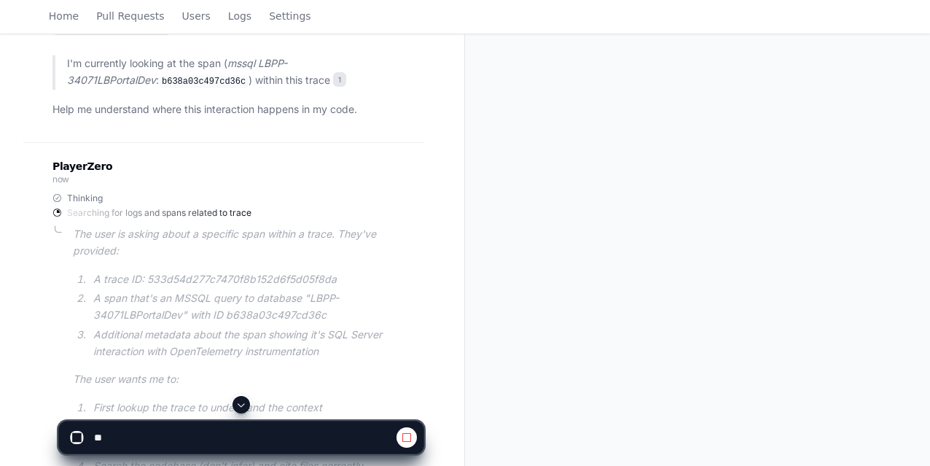
scroll to position [410, 0]
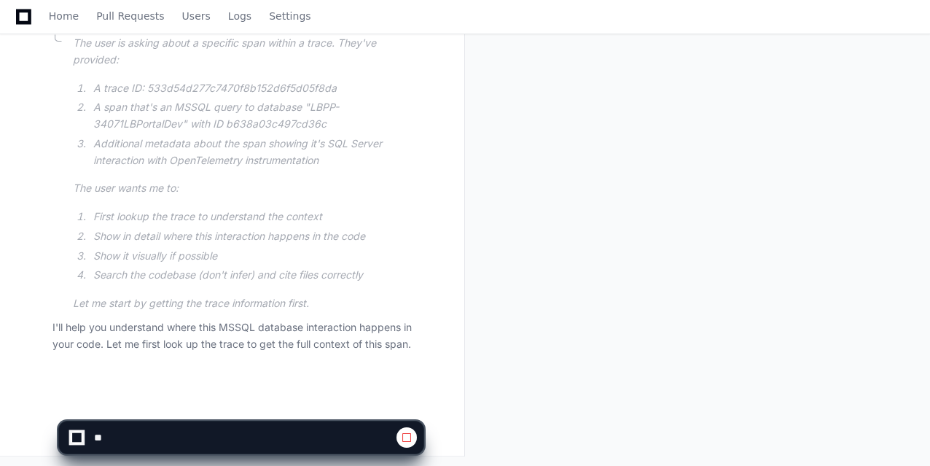
click at [404, 441] on span at bounding box center [407, 437] width 12 height 12
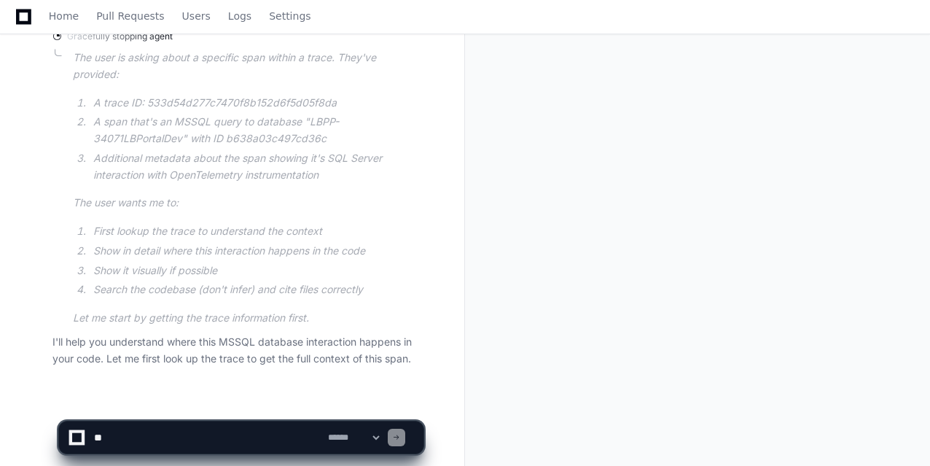
scroll to position [422, 0]
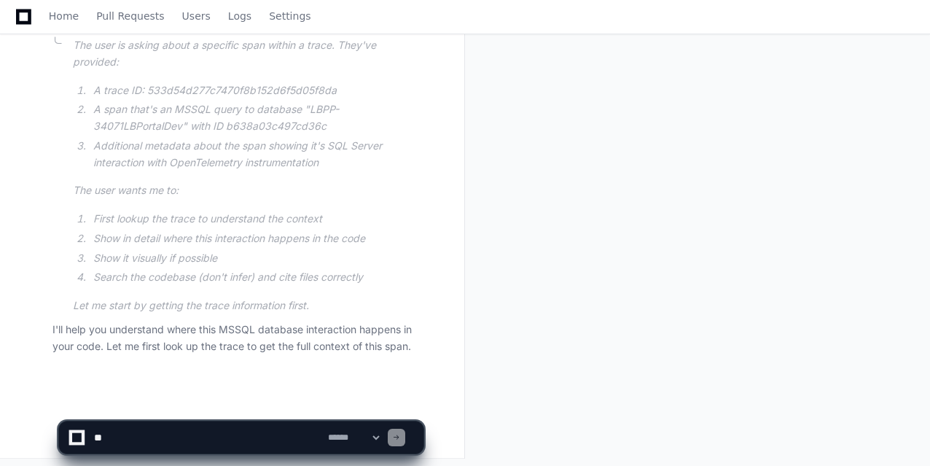
click at [191, 440] on textarea at bounding box center [208, 437] width 234 height 32
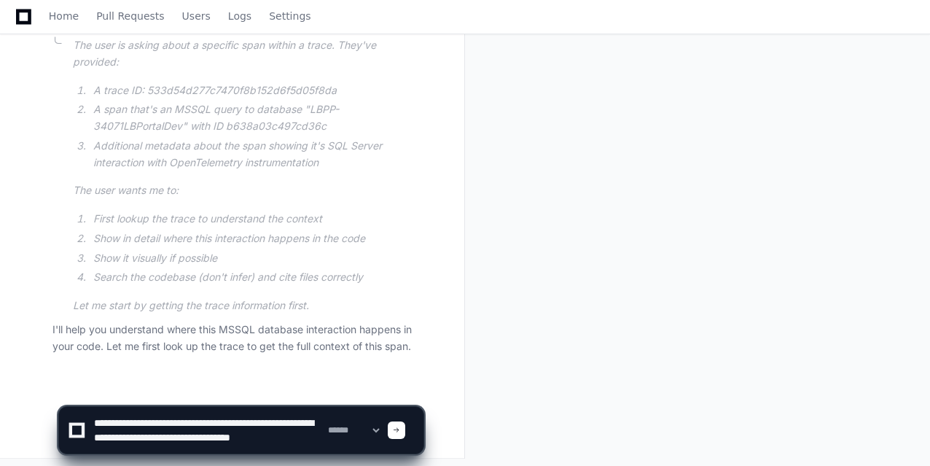
scroll to position [4, 0]
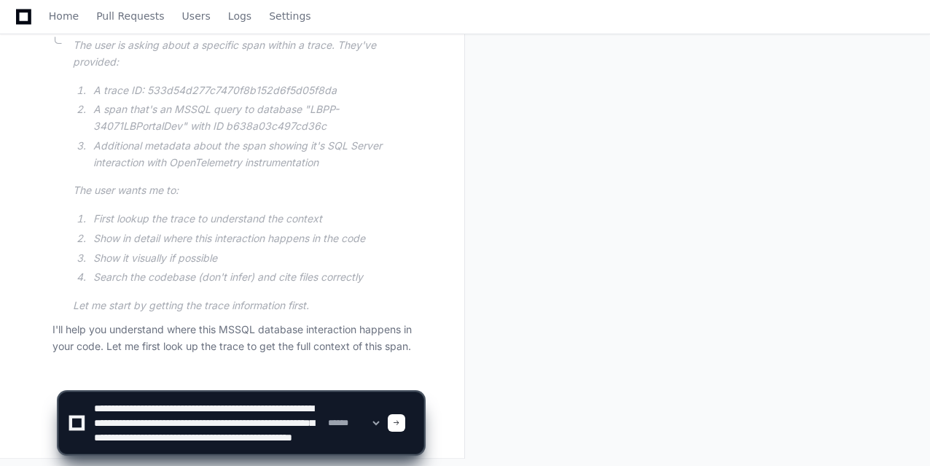
type textarea "**********"
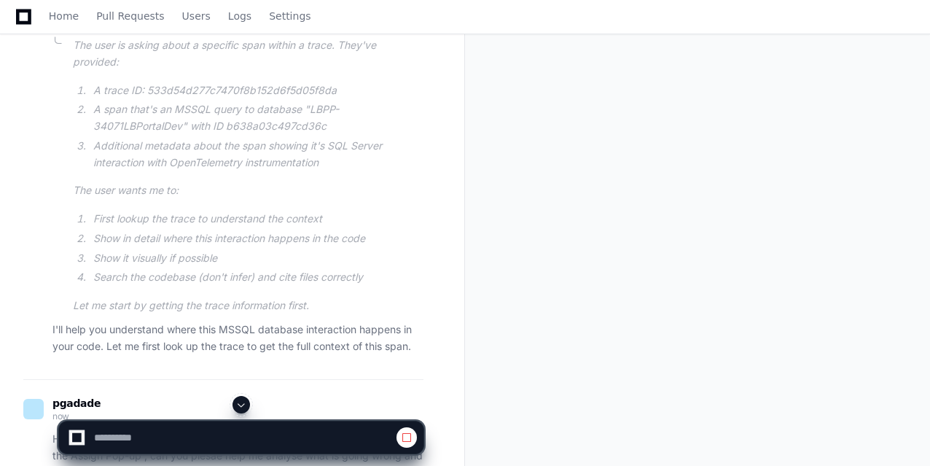
scroll to position [636, 0]
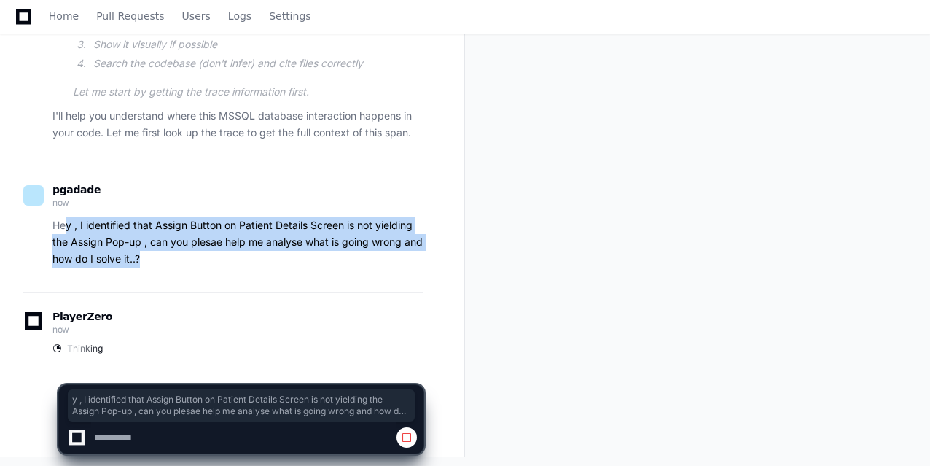
drag, startPoint x: 69, startPoint y: 219, endPoint x: 252, endPoint y: 259, distance: 187.8
click at [252, 259] on p "Hey , I identified that Assign Button on Patient Details Screen is not yielding…" at bounding box center [237, 242] width 371 height 50
click at [284, 265] on p "Hey , I identified that Assign Button on Patient Details Screen is not yielding…" at bounding box center [237, 242] width 371 height 50
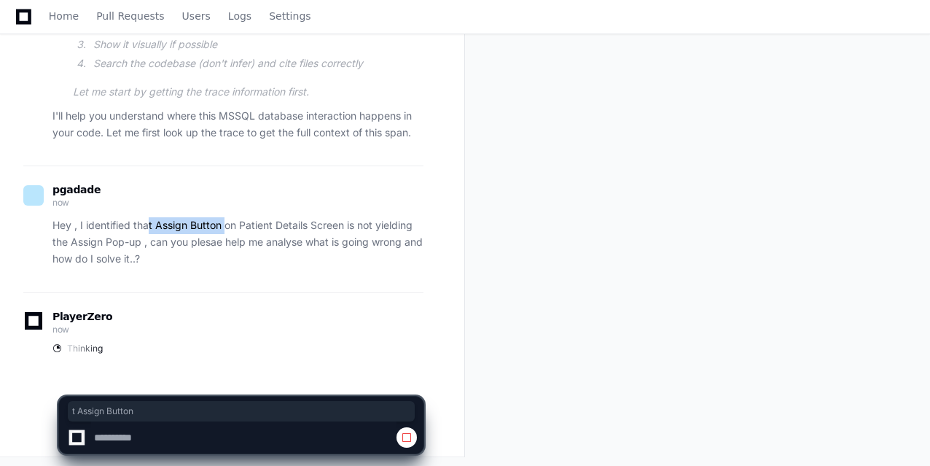
drag, startPoint x: 160, startPoint y: 224, endPoint x: 225, endPoint y: 221, distance: 65.7
click at [225, 221] on p "Hey , I identified that Assign Button on Patient Details Screen is not yielding…" at bounding box center [237, 242] width 371 height 50
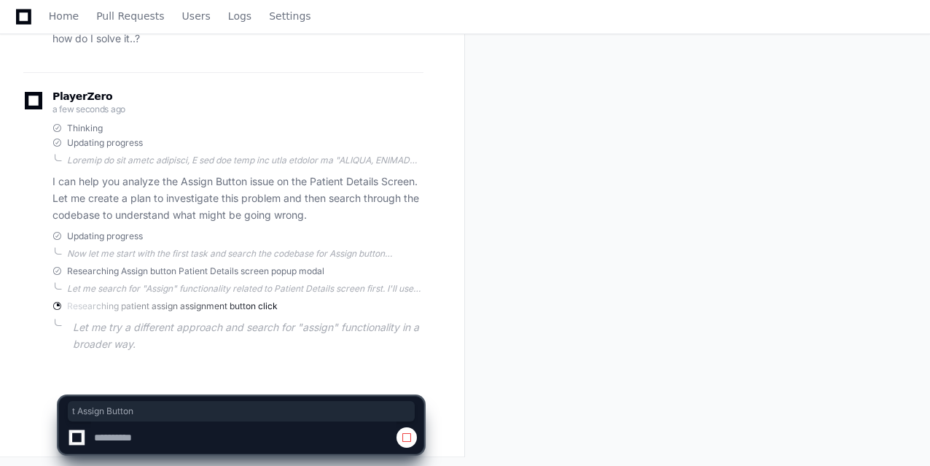
scroll to position [589, 0]
click at [403, 442] on span at bounding box center [407, 437] width 12 height 12
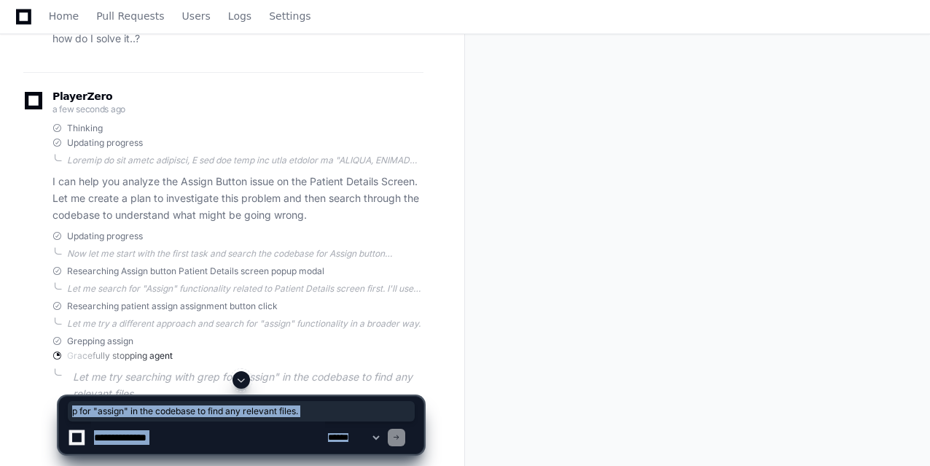
drag, startPoint x: 407, startPoint y: 435, endPoint x: 175, endPoint y: 355, distance: 245.3
click at [176, 356] on app-player-page "Tracing SQL Span in Codebase Created by @ pgadade now Share pgadade 2 minutes a…" at bounding box center [465, 2] width 930 height 1032
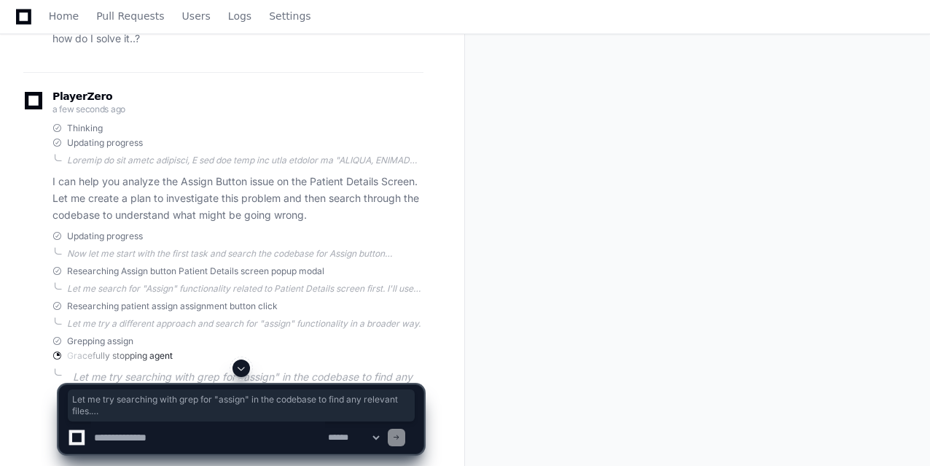
click at [175, 315] on div "Researching patient assign assignment button click Let me try a different appro…" at bounding box center [237, 314] width 371 height 29
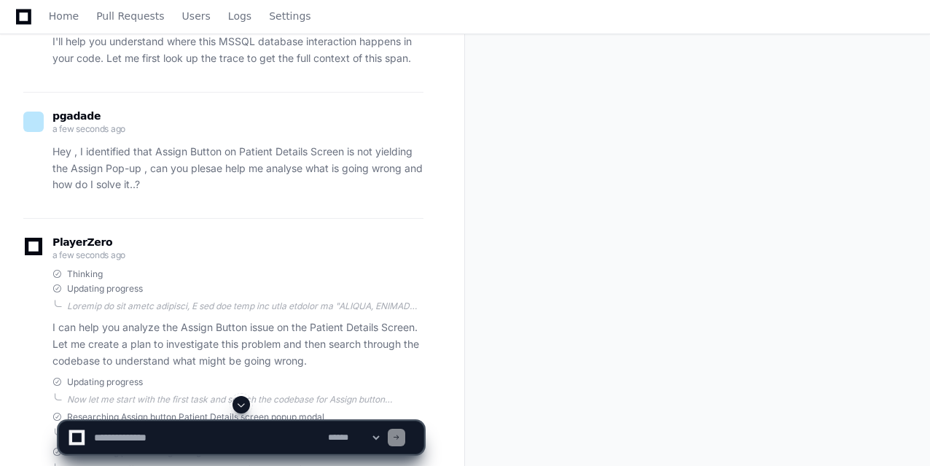
scroll to position [370, 0]
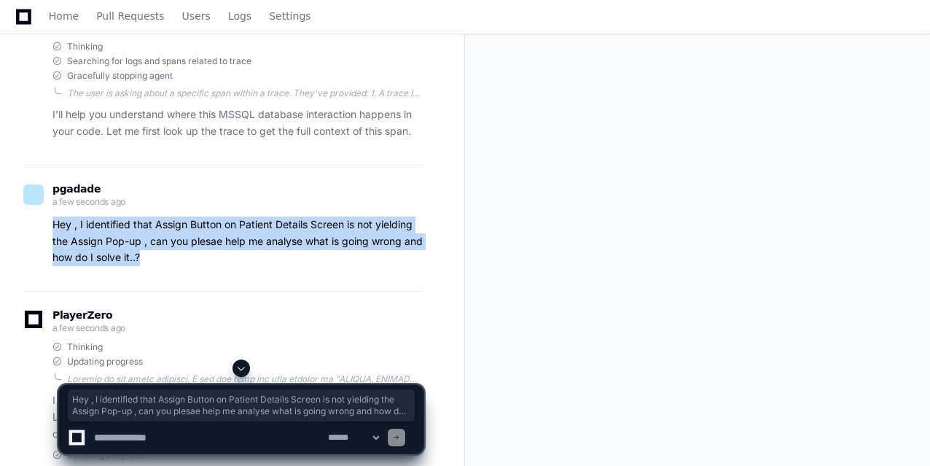
drag, startPoint x: 182, startPoint y: 258, endPoint x: 52, endPoint y: 222, distance: 134.6
click at [52, 222] on p "Hey , I identified that Assign Button on Patient Details Screen is not yielding…" at bounding box center [237, 241] width 371 height 50
copy p "Hey , I identified that Assign Button on Patient Details Screen is not yielding…"
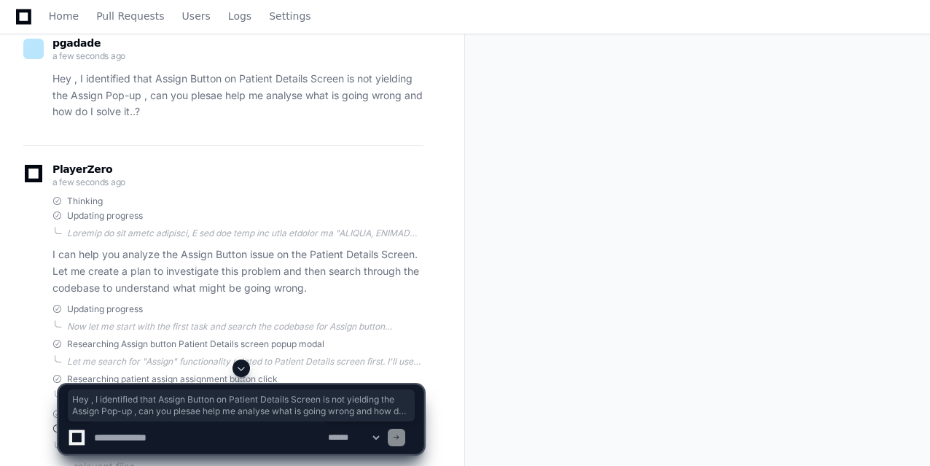
click at [160, 445] on textarea at bounding box center [208, 437] width 234 height 32
paste textarea "**********"
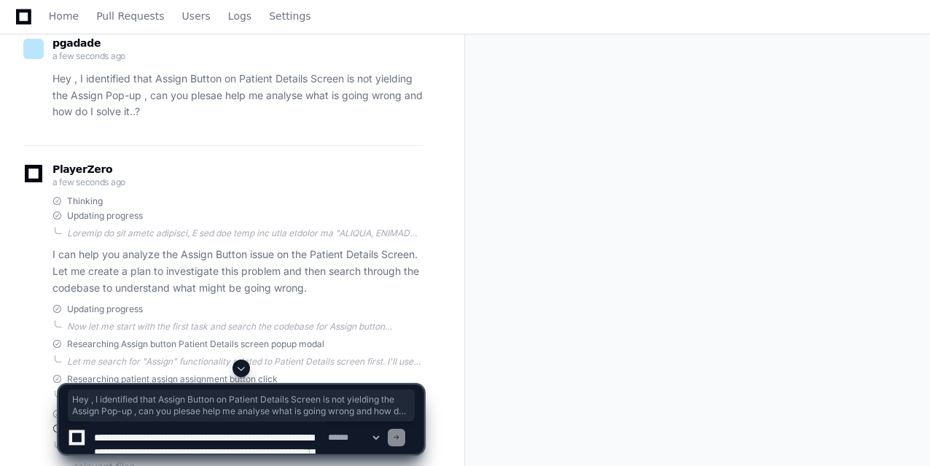
scroll to position [4, 0]
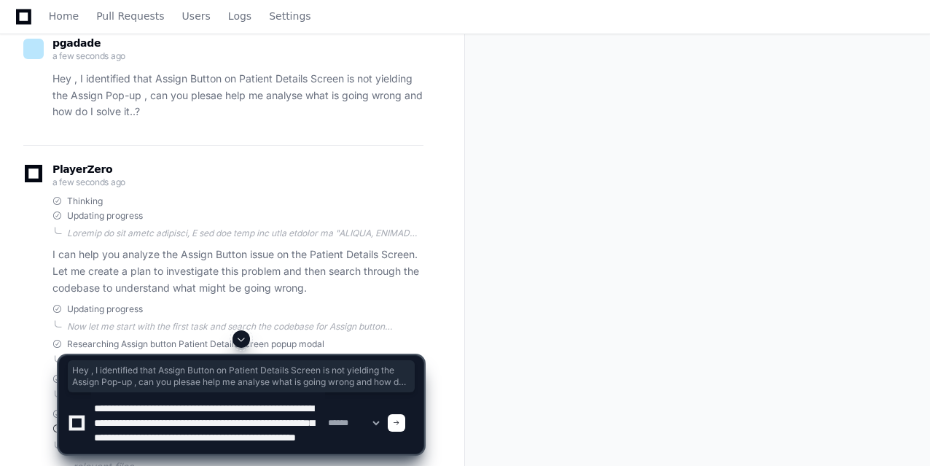
click at [187, 419] on textarea at bounding box center [208, 422] width 234 height 61
drag, startPoint x: 131, startPoint y: 419, endPoint x: 92, endPoint y: 419, distance: 39.4
click at [92, 419] on textarea at bounding box center [208, 422] width 234 height 61
click at [163, 419] on textarea at bounding box center [208, 422] width 234 height 61
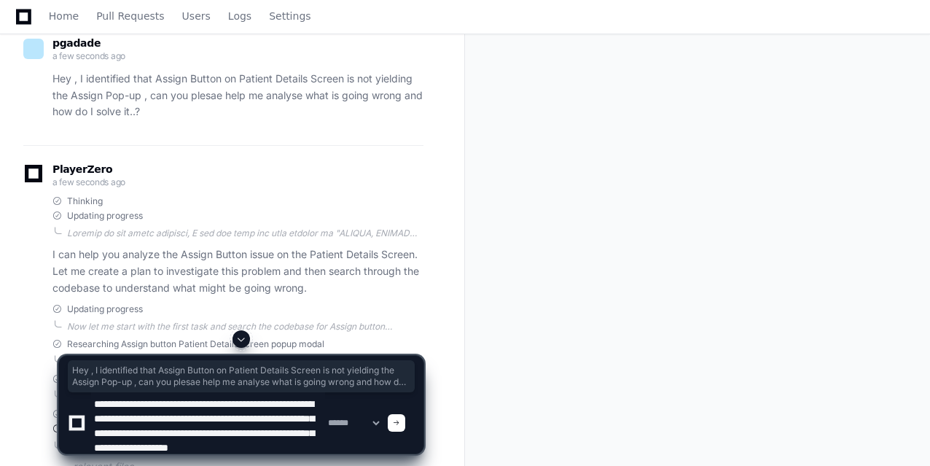
scroll to position [29, 0]
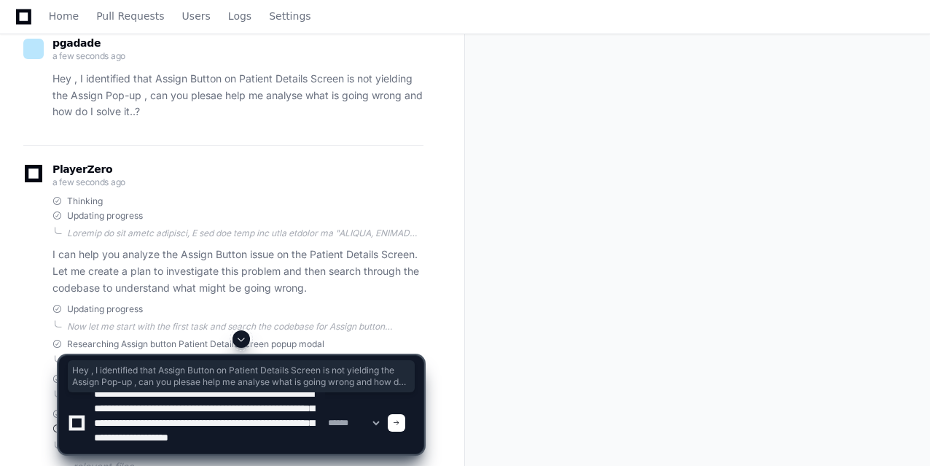
click at [118, 421] on textarea at bounding box center [208, 422] width 234 height 61
type textarea "**********"
click at [400, 419] on span at bounding box center [396, 422] width 7 height 7
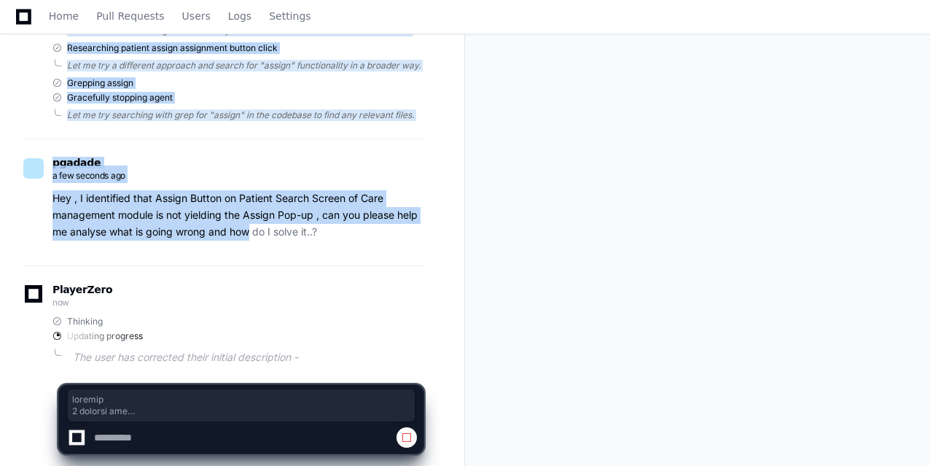
scroll to position [849, 0]
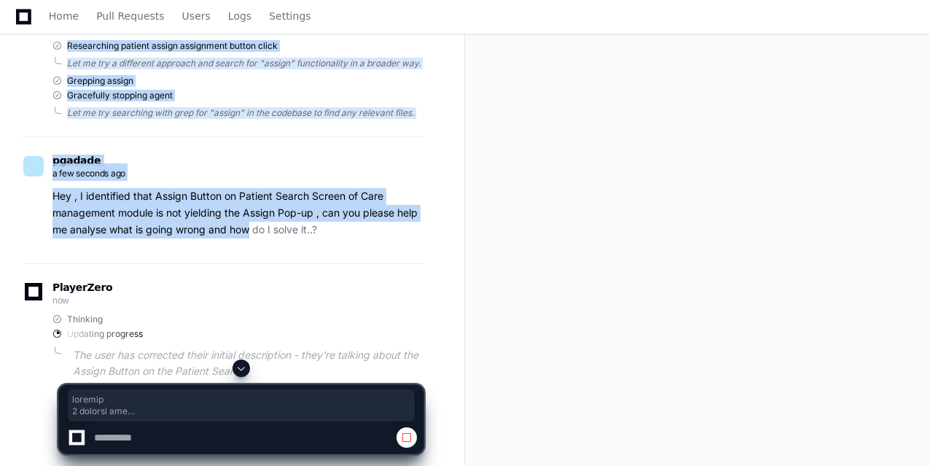
drag, startPoint x: 157, startPoint y: 225, endPoint x: 253, endPoint y: 224, distance: 96.2
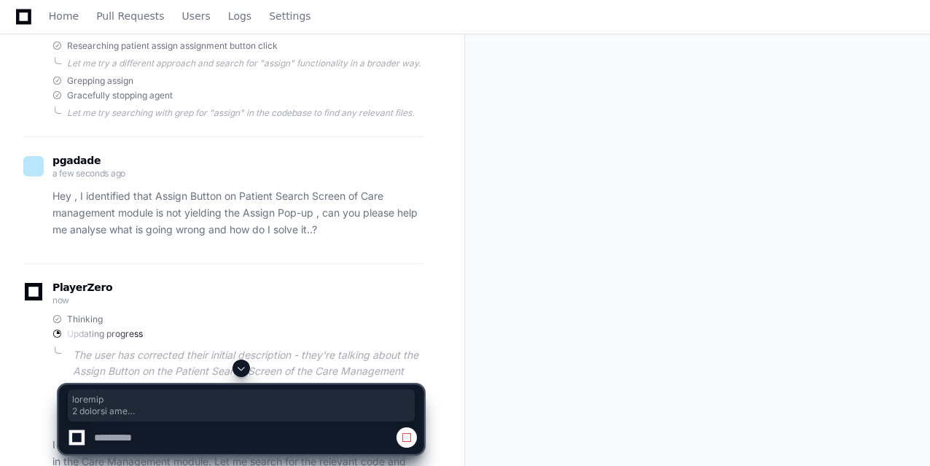
click at [337, 233] on p "Hey , I identified that Assign Button on Patient Search Screen of Care manageme…" at bounding box center [237, 213] width 371 height 50
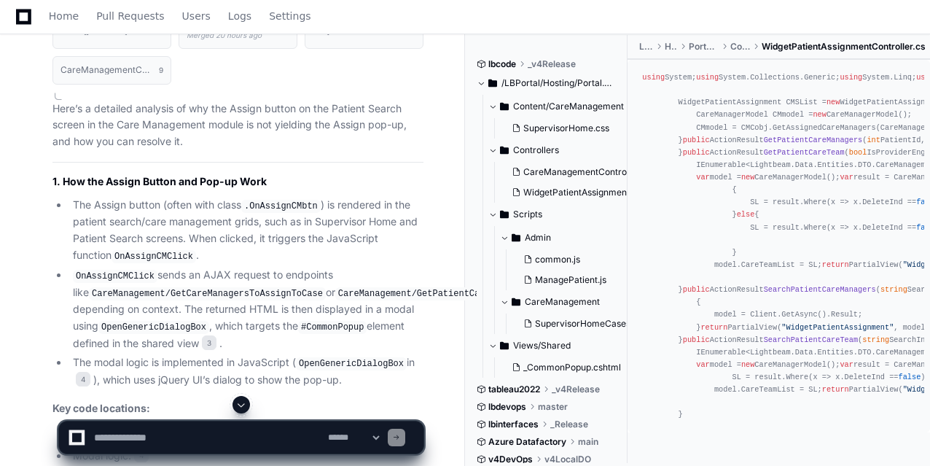
scroll to position [1652, 0]
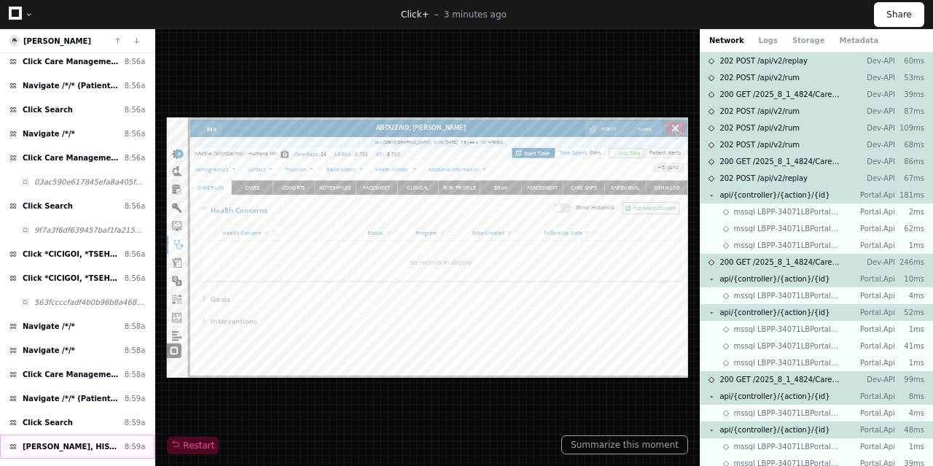
scroll to position [364, 0]
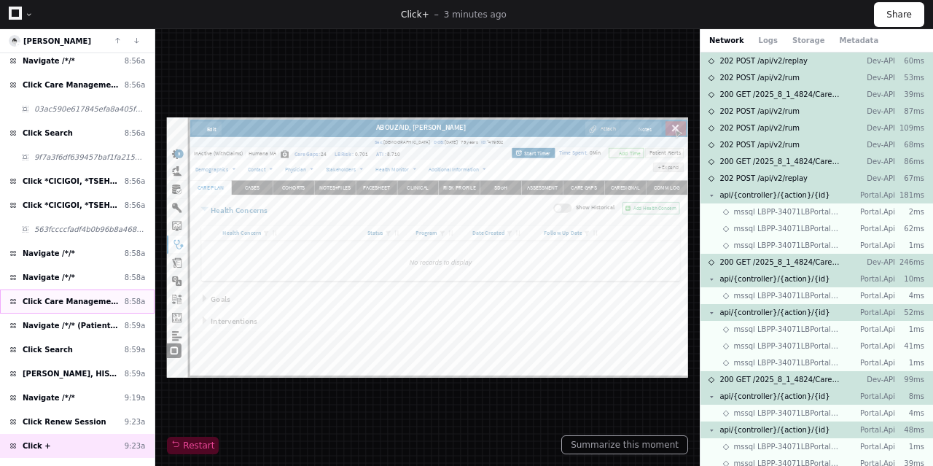
click at [52, 296] on span "Click Care Management" at bounding box center [71, 301] width 96 height 11
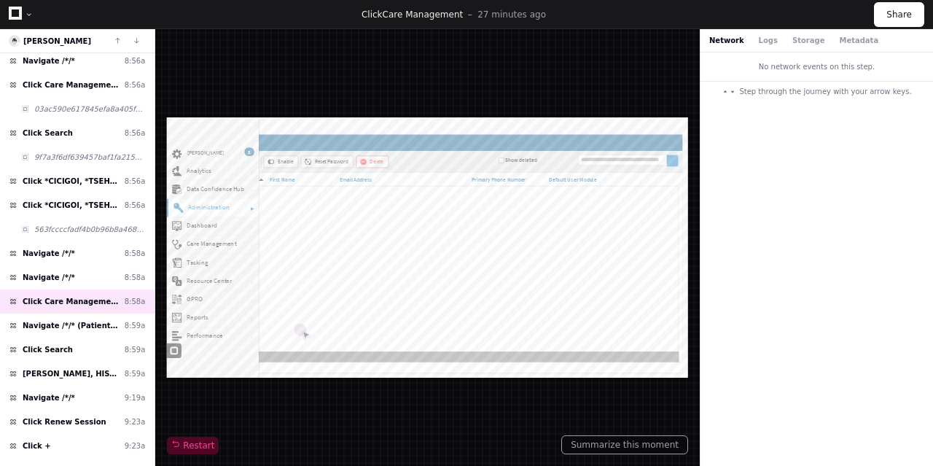
click at [792, 104] on div "Step through the journey with your arrow keys." at bounding box center [817, 94] width 190 height 24
click at [55, 344] on span "Click Search" at bounding box center [48, 349] width 50 height 11
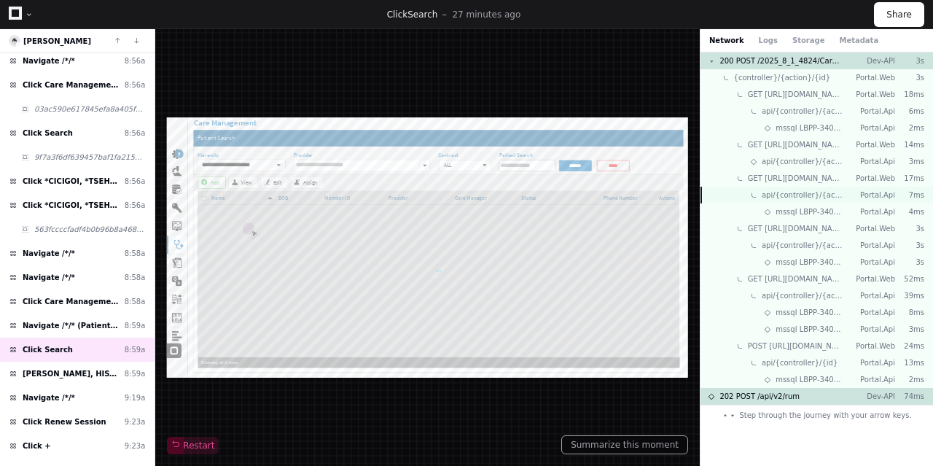
click at [793, 200] on div "api/{controller}/{action}/{id} Portal.Api 7ms" at bounding box center [816, 195] width 233 height 17
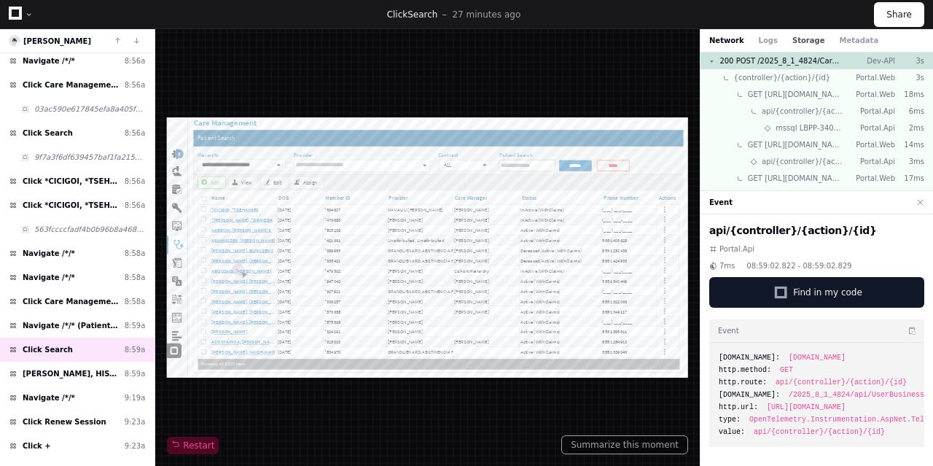
click at [792, 43] on button "Storage" at bounding box center [808, 40] width 32 height 11
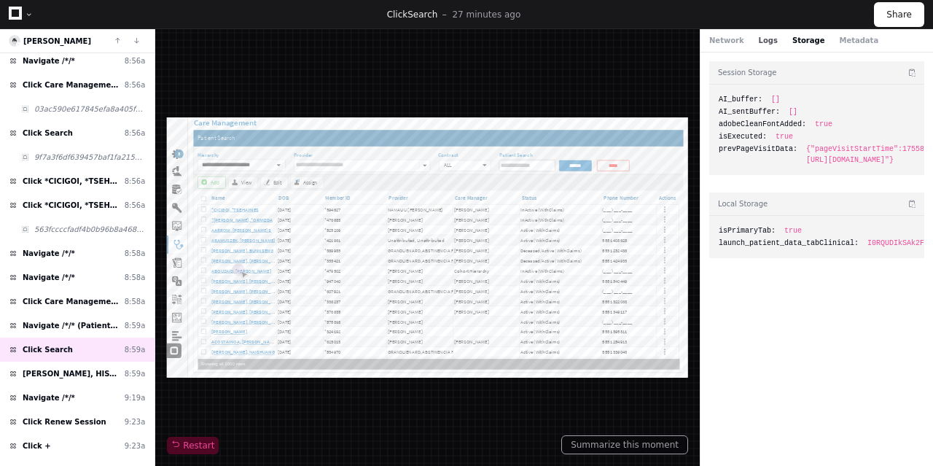
click at [760, 42] on button "Logs" at bounding box center [768, 40] width 19 height 11
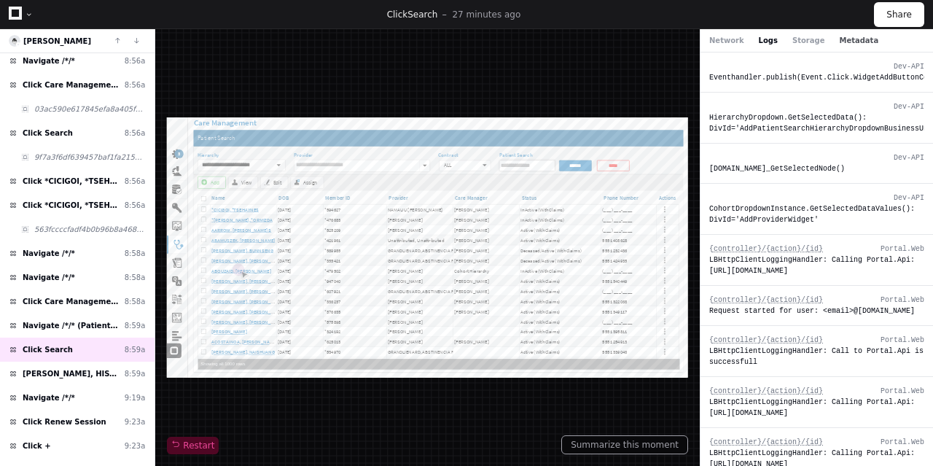
click at [839, 40] on button "Metadata" at bounding box center [858, 40] width 39 height 11
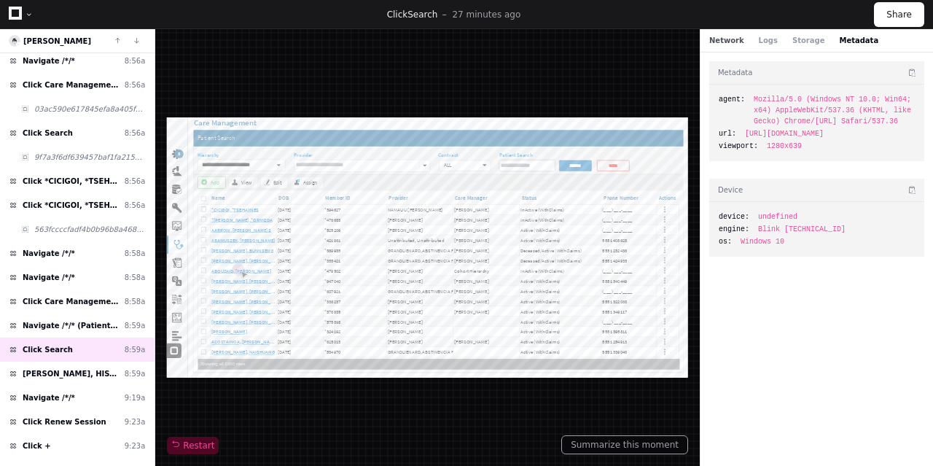
click at [730, 45] on button "Network" at bounding box center [726, 40] width 35 height 11
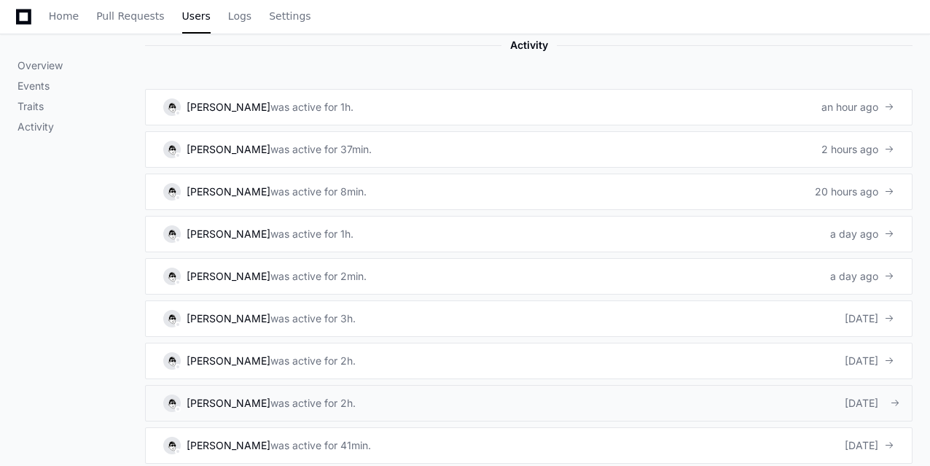
scroll to position [948, 0]
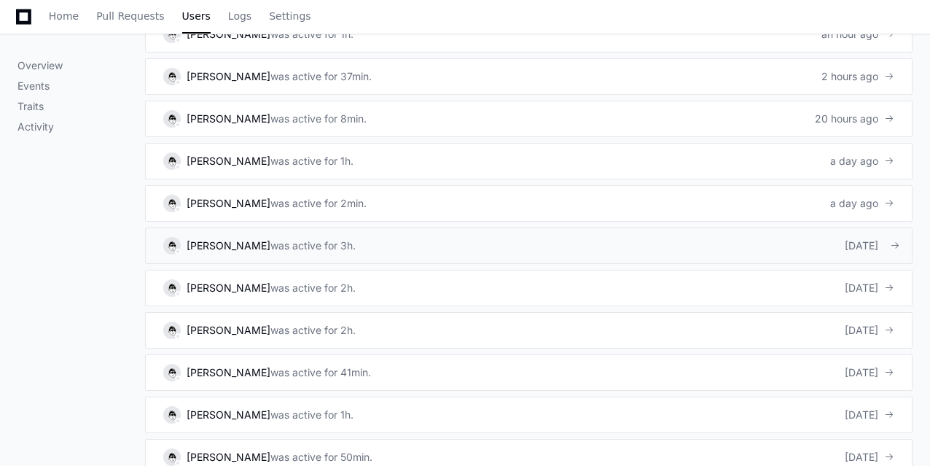
click at [845, 240] on div "[DATE]" at bounding box center [870, 245] width 50 height 15
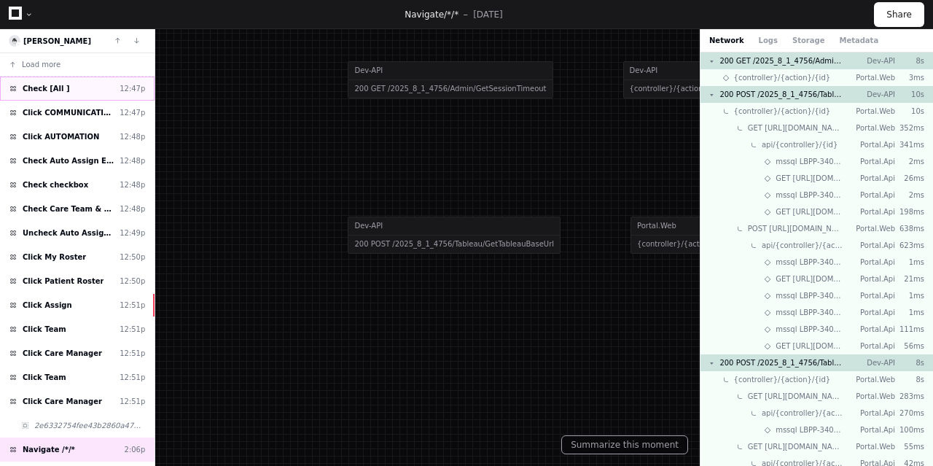
click at [52, 83] on span "Check [All ]" at bounding box center [46, 88] width 47 height 11
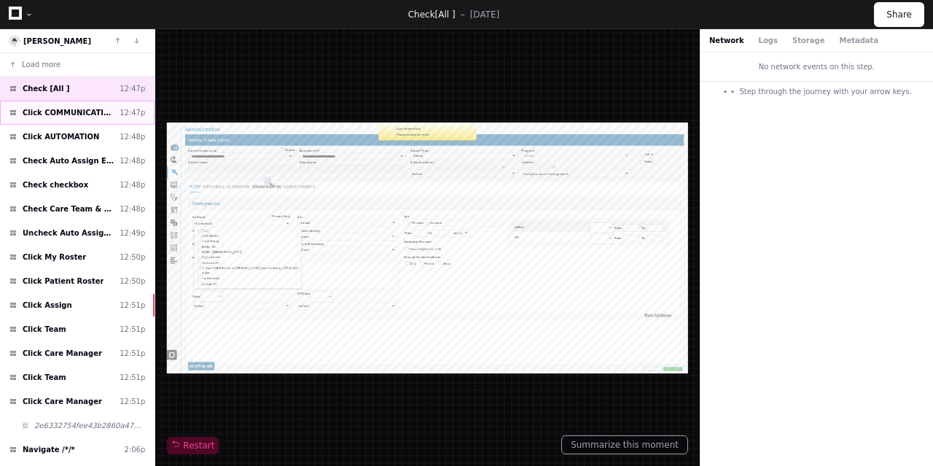
click at [73, 114] on span "Click COMMUNICATION" at bounding box center [68, 112] width 91 height 11
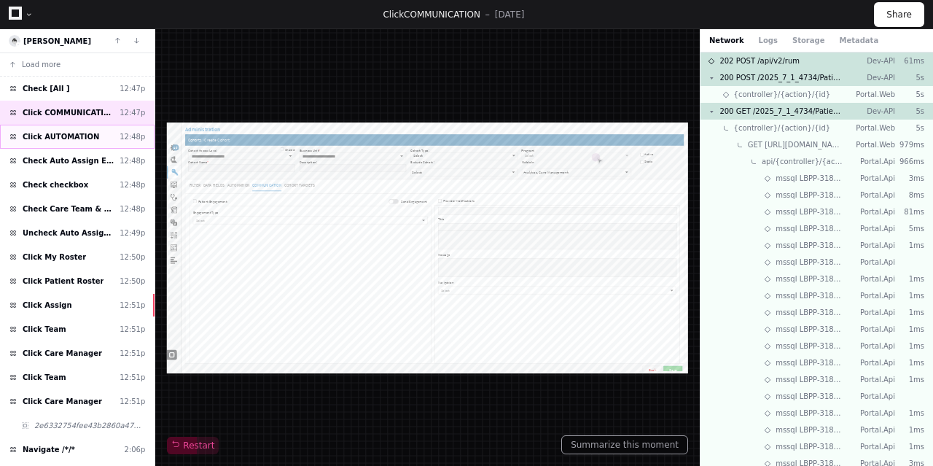
click at [58, 131] on span "Click AUTOMATION" at bounding box center [61, 136] width 77 height 11
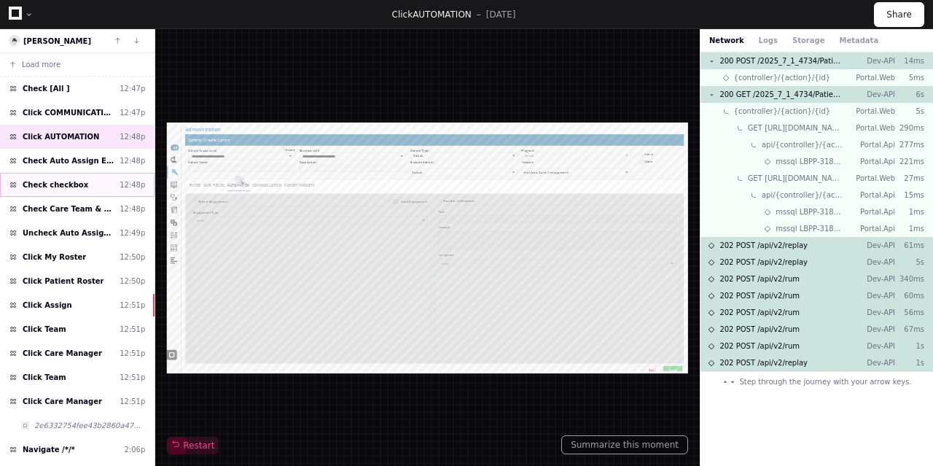
click at [86, 186] on div "Check checkbox 12:48p" at bounding box center [77, 185] width 155 height 24
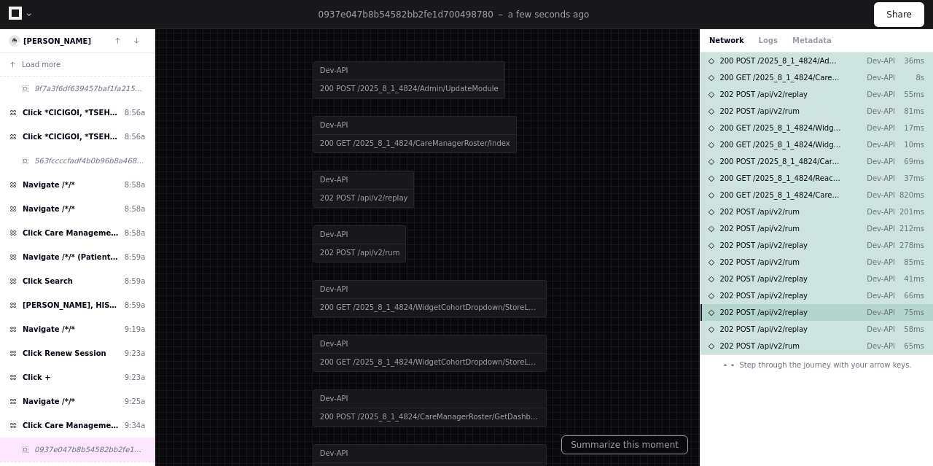
click at [754, 304] on div "202 POST /api/v2/replay Dev-API 75ms" at bounding box center [816, 312] width 233 height 17
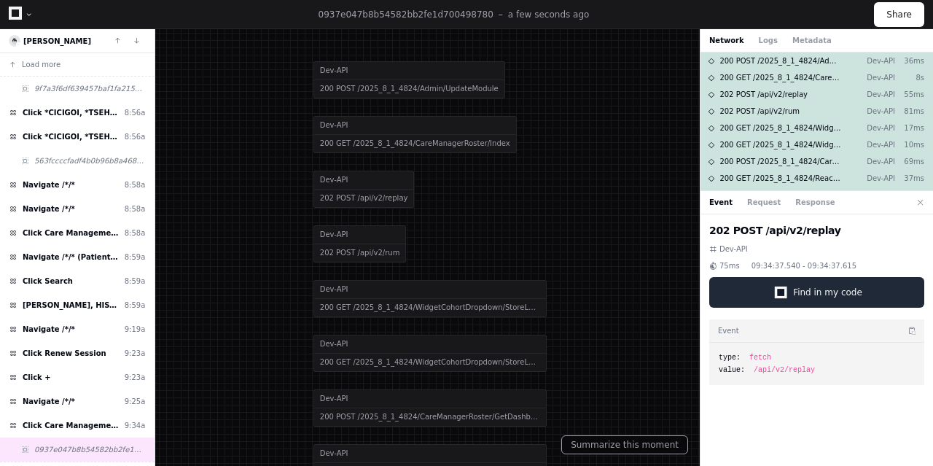
click at [806, 294] on span "Find in my code" at bounding box center [827, 292] width 69 height 12
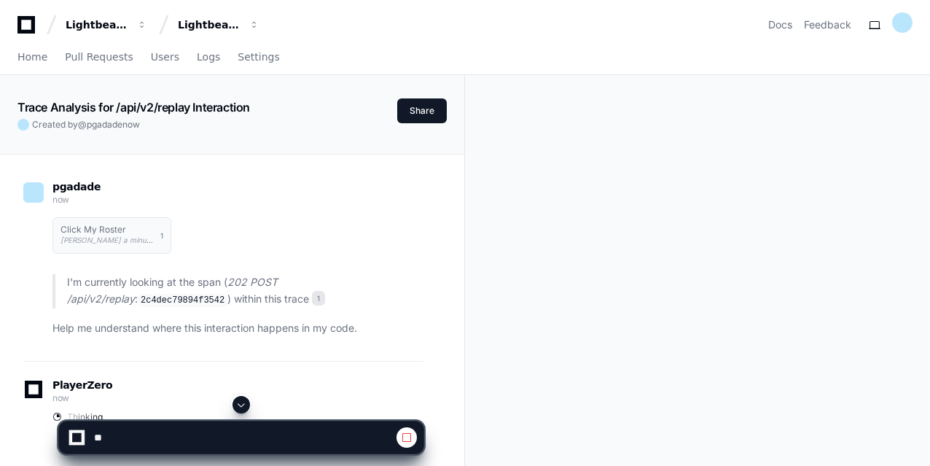
click at [410, 435] on span at bounding box center [407, 437] width 12 height 12
click at [183, 449] on textarea at bounding box center [208, 437] width 234 height 32
click at [167, 438] on textarea at bounding box center [208, 437] width 234 height 32
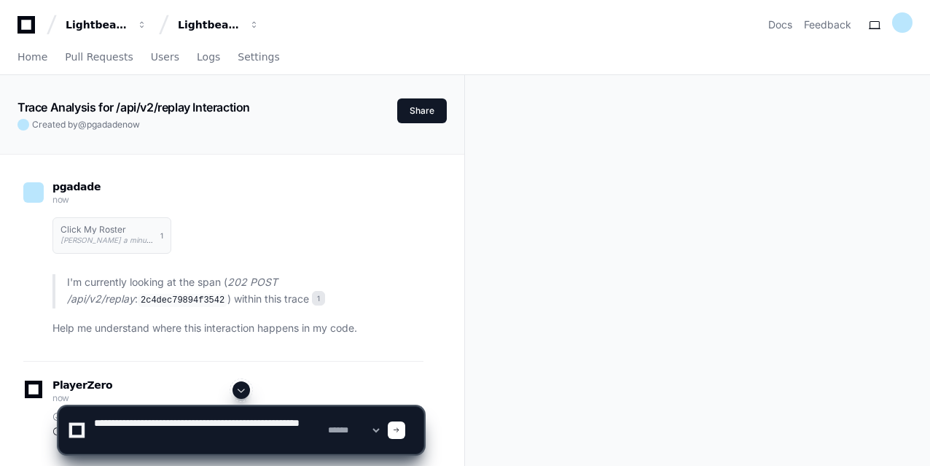
click at [166, 428] on textarea at bounding box center [208, 430] width 234 height 47
click at [155, 438] on textarea at bounding box center [208, 430] width 234 height 47
type textarea "**********"
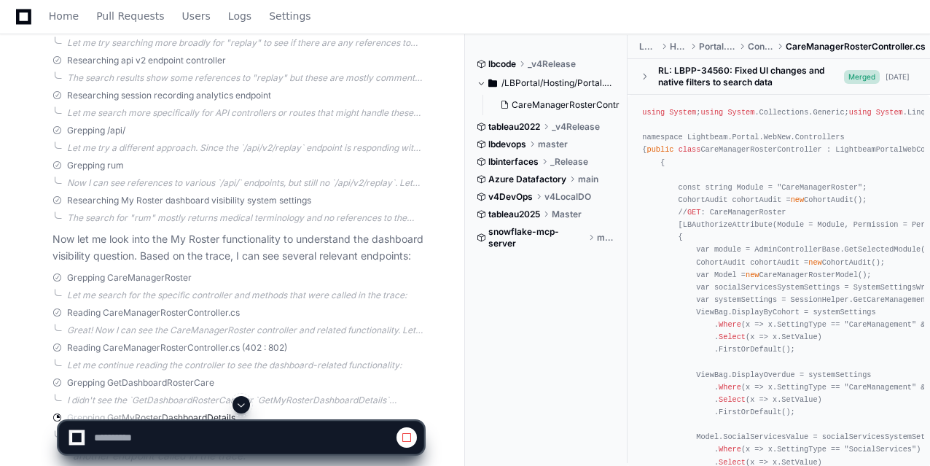
scroll to position [809, 0]
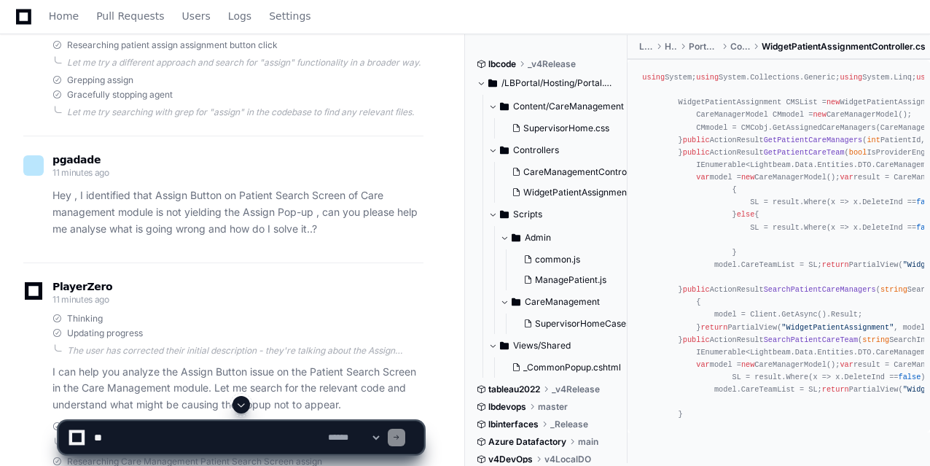
scroll to position [923, 0]
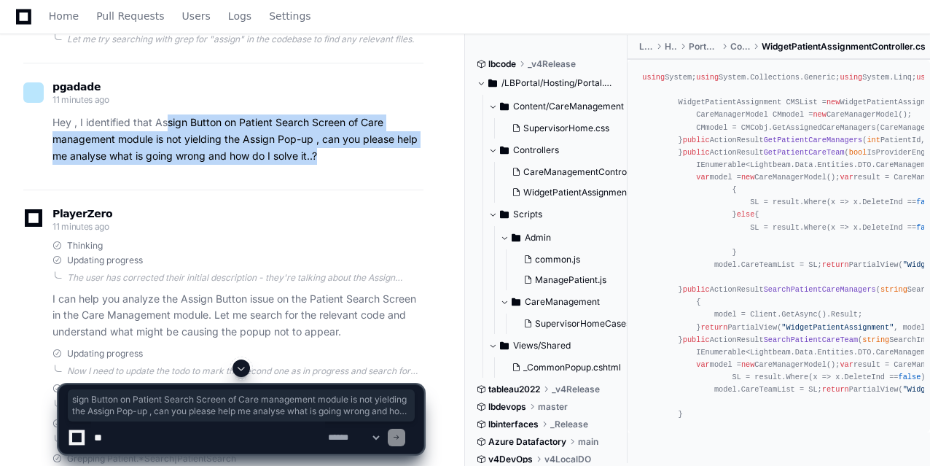
drag, startPoint x: 171, startPoint y: 122, endPoint x: 343, endPoint y: 154, distance: 175.7
click at [343, 154] on p "Hey , I identified that Assign Button on Patient Search Screen of Care manageme…" at bounding box center [237, 139] width 371 height 50
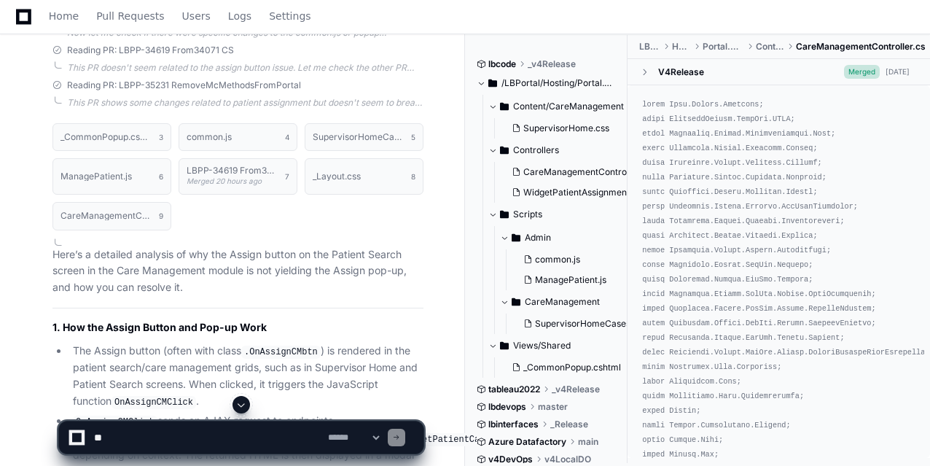
scroll to position [2089, 0]
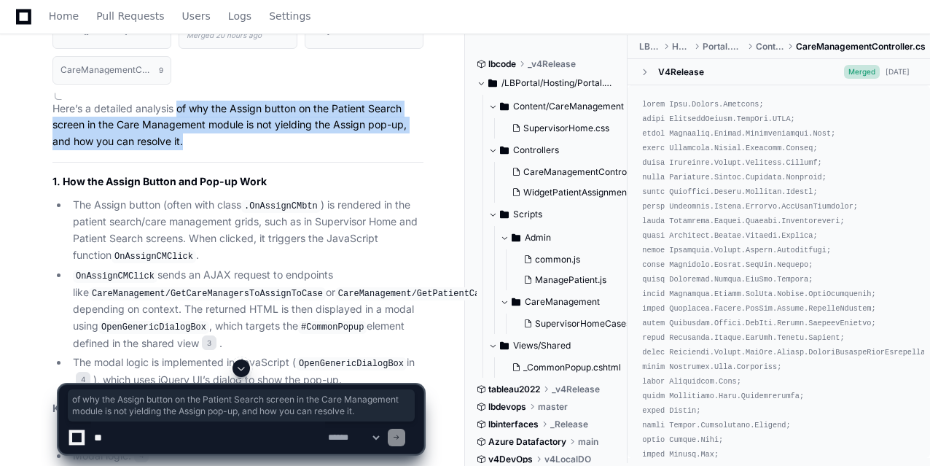
drag, startPoint x: 176, startPoint y: 104, endPoint x: 200, endPoint y: 139, distance: 42.0
click at [200, 139] on p "Here’s a detailed analysis of why the Assign button on the Patient Search scree…" at bounding box center [237, 126] width 371 height 50
click at [74, 130] on p "Here’s a detailed analysis of why the Assign button on the Patient Search scree…" at bounding box center [237, 126] width 371 height 50
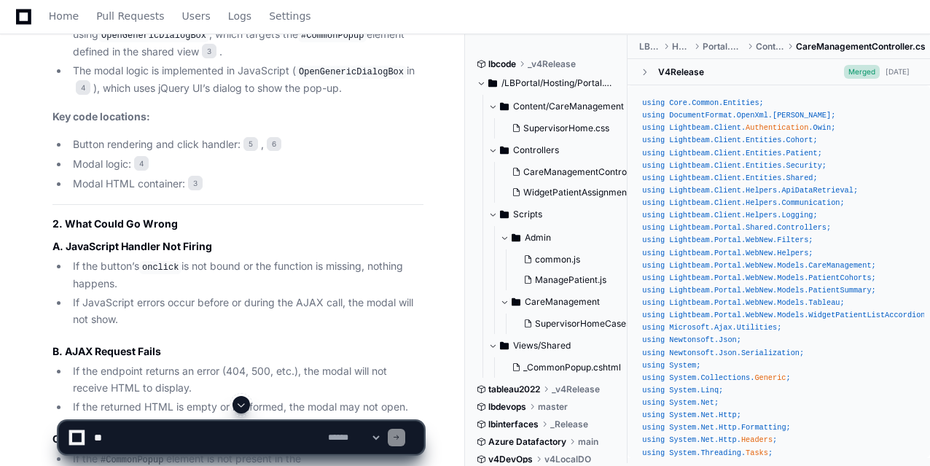
scroll to position [2453, 0]
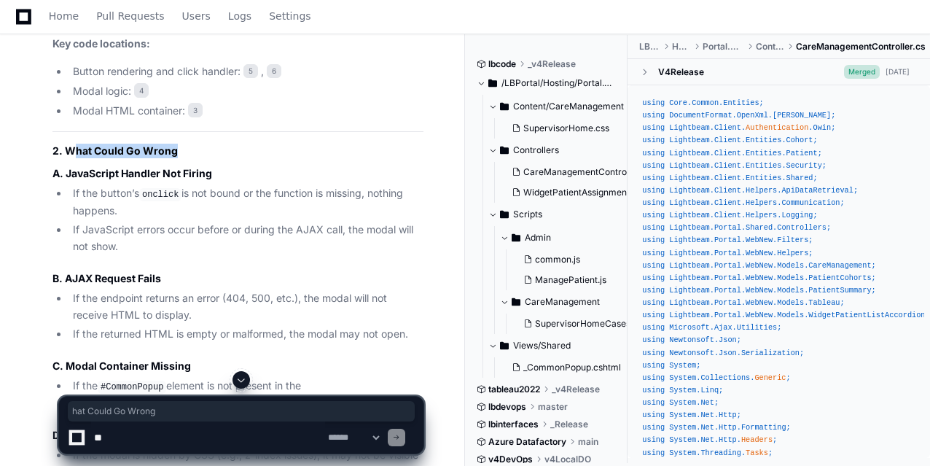
drag, startPoint x: 73, startPoint y: 139, endPoint x: 204, endPoint y: 136, distance: 131.2
click at [204, 144] on h2 "2. What Could Go Wrong" at bounding box center [237, 151] width 371 height 15
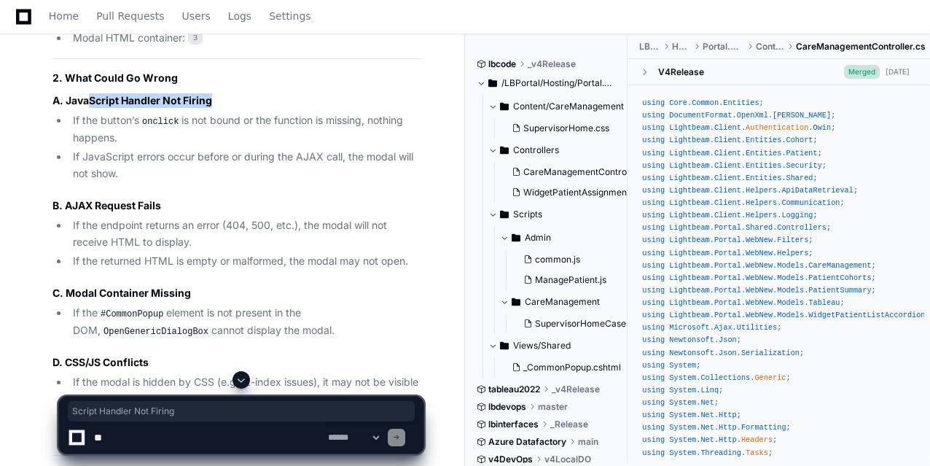
drag, startPoint x: 90, startPoint y: 98, endPoint x: 235, endPoint y: 93, distance: 145.1
click at [235, 93] on h3 "A. JavaScript Handler Not Firing" at bounding box center [237, 100] width 371 height 15
drag, startPoint x: 89, startPoint y: 195, endPoint x: 211, endPoint y: 195, distance: 121.7
click at [211, 198] on h3 "B. AJAX Request Fails" at bounding box center [237, 205] width 371 height 15
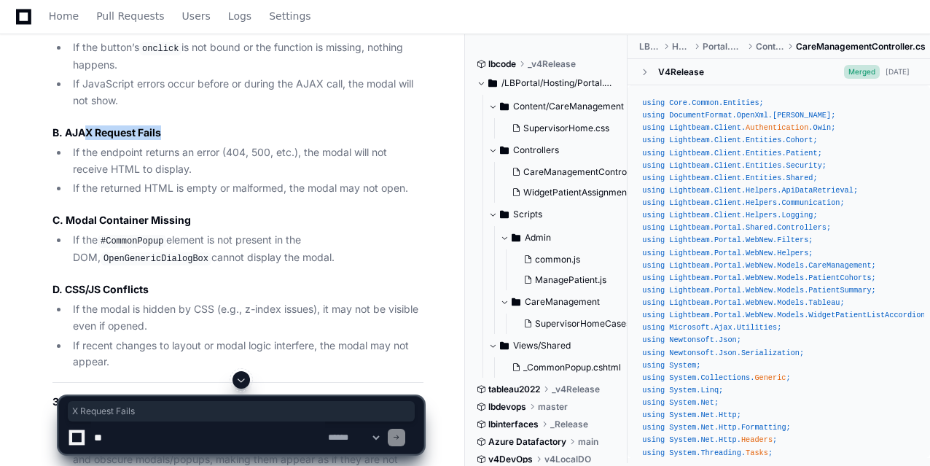
scroll to position [2672, 0]
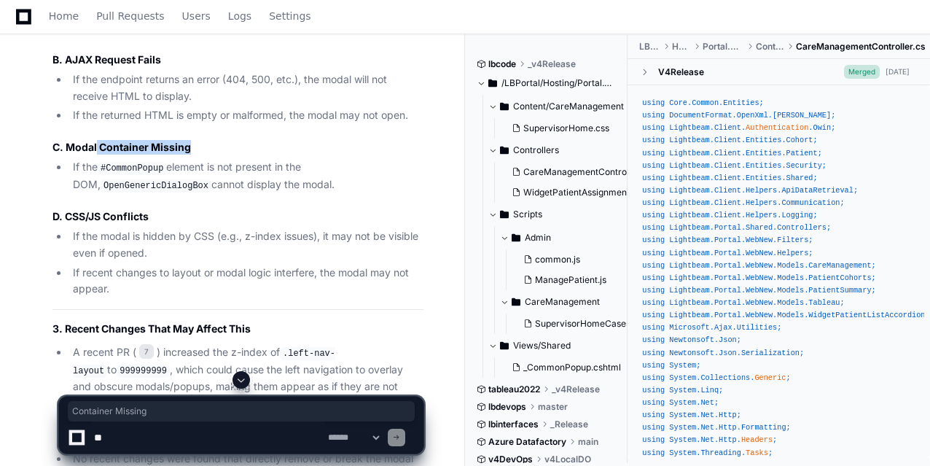
drag, startPoint x: 96, startPoint y: 137, endPoint x: 230, endPoint y: 133, distance: 134.2
click at [230, 140] on h3 "C. Modal Container Missing" at bounding box center [237, 147] width 371 height 15
drag, startPoint x: 54, startPoint y: 208, endPoint x: 204, endPoint y: 199, distance: 150.4
click at [204, 209] on h3 "D. CSS/JS Conflicts" at bounding box center [237, 216] width 371 height 15
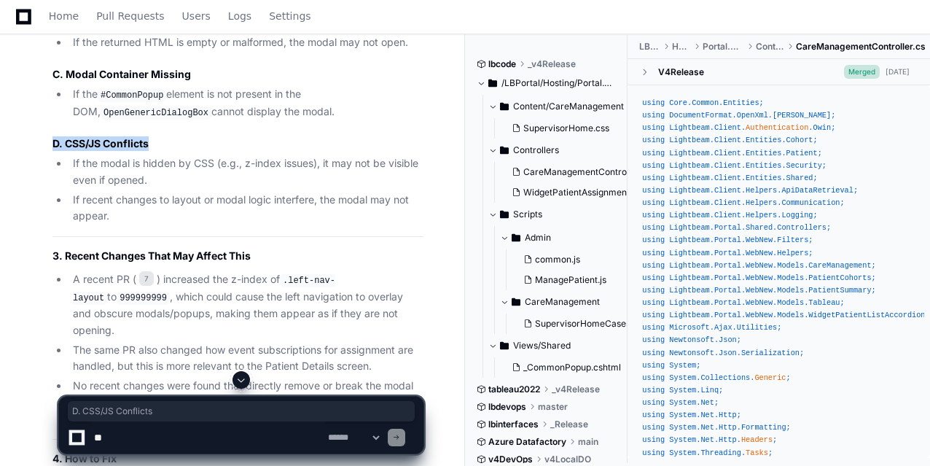
scroll to position [2891, 0]
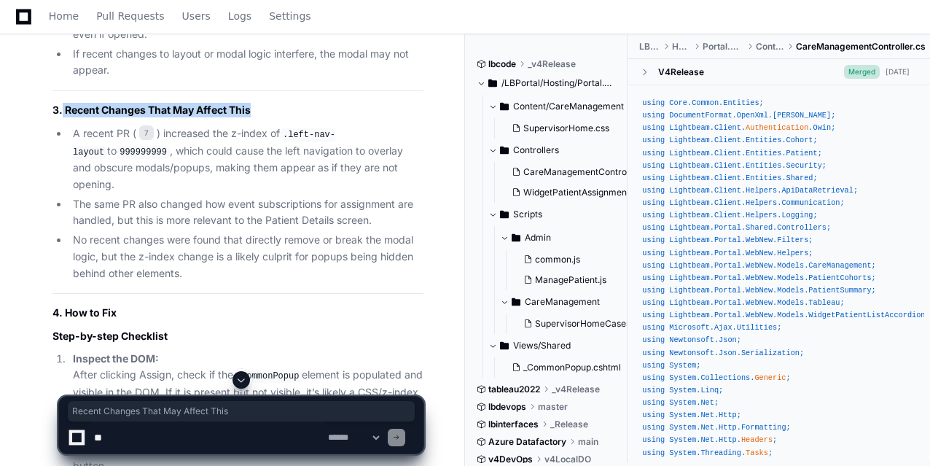
drag, startPoint x: 60, startPoint y: 103, endPoint x: 282, endPoint y: 104, distance: 221.6
click at [282, 104] on h2 "3. Recent Changes That May Affect This" at bounding box center [237, 110] width 371 height 15
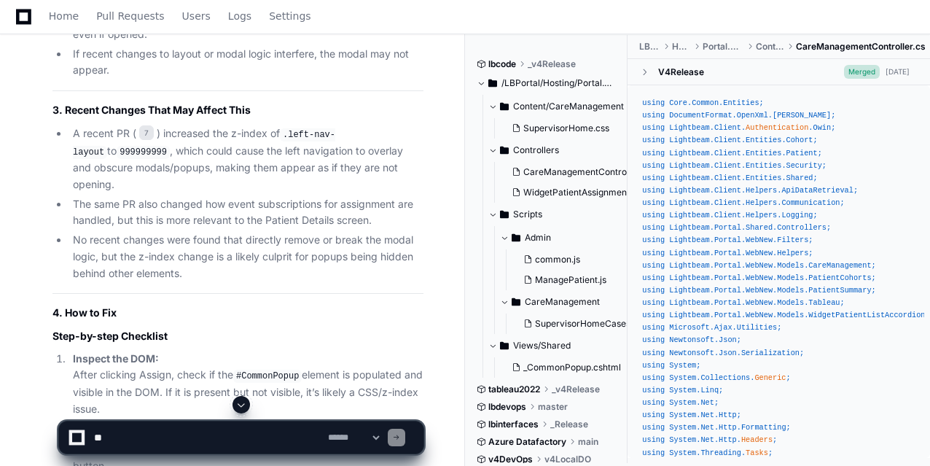
click at [238, 238] on li "No recent changes were found that directly remove or break the modal logic, but…" at bounding box center [246, 257] width 355 height 50
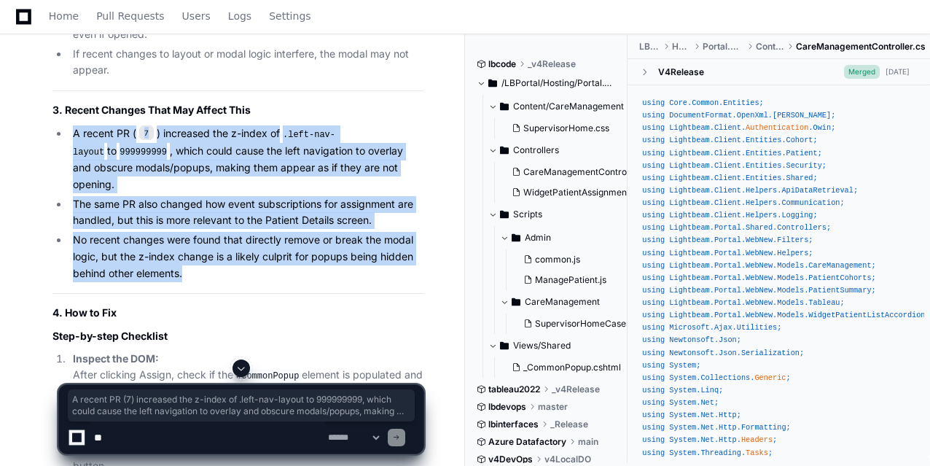
drag, startPoint x: 150, startPoint y: 190, endPoint x: 75, endPoint y: 127, distance: 97.8
click at [74, 127] on ul "A recent PR ( 7 ) increased the z-index of .left-nav-layout to 999999999 , whic…" at bounding box center [237, 203] width 371 height 156
click at [207, 161] on li "A recent PR ( 7 ) increased the z-index of .left-nav-layout to 999999999 , whic…" at bounding box center [246, 159] width 355 height 68
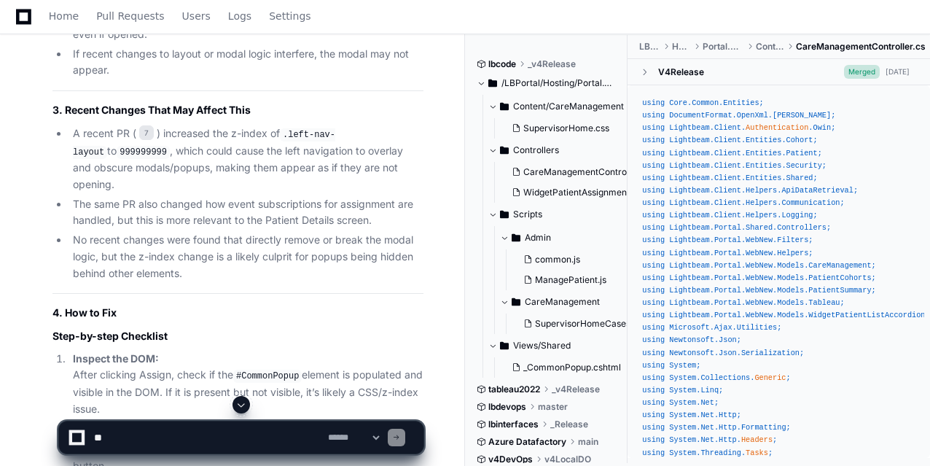
click at [204, 249] on li "No recent changes were found that directly remove or break the modal logic, but…" at bounding box center [246, 257] width 355 height 50
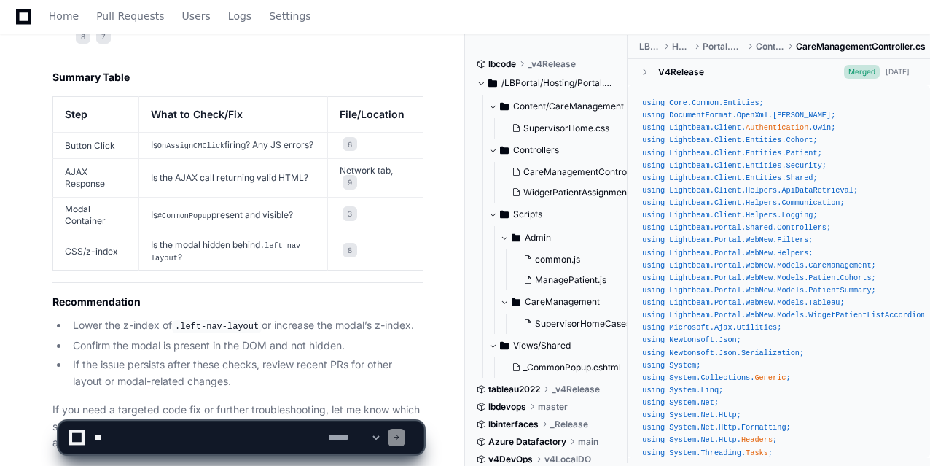
scroll to position [4050, 0]
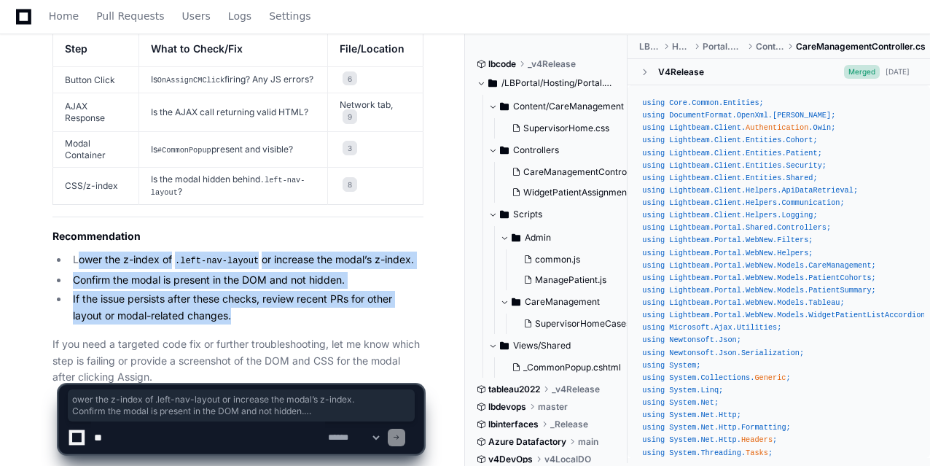
drag, startPoint x: 125, startPoint y: 227, endPoint x: 305, endPoint y: 281, distance: 187.0
click at [305, 281] on ul "Lower the z-index of .left-nav-layout or increase the modal’s z-index. Confirm …" at bounding box center [237, 287] width 371 height 73
click at [294, 291] on li "If the issue persists after these checks, review recent PRs for other layout or…" at bounding box center [246, 308] width 355 height 34
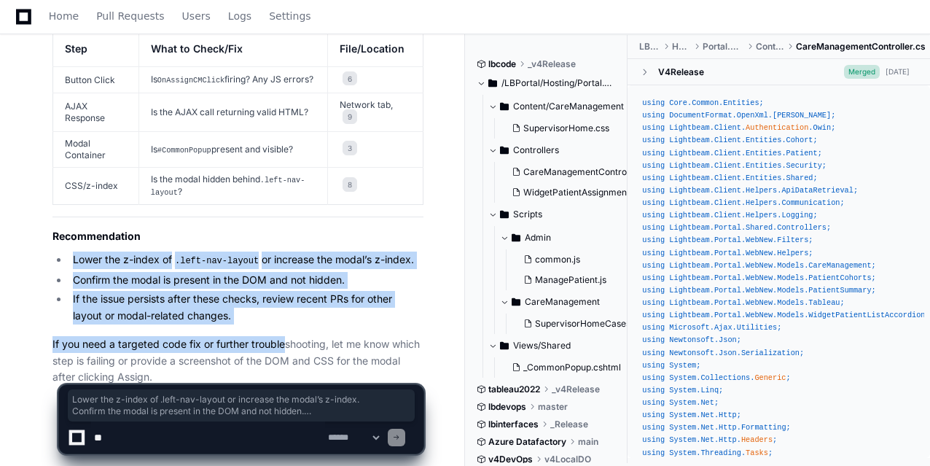
drag, startPoint x: 283, startPoint y: 289, endPoint x: 61, endPoint y: 219, distance: 232.6
click at [280, 291] on li "If the issue persists after these checks, review recent PRs for other layout or…" at bounding box center [246, 308] width 355 height 34
click at [267, 291] on li "If the issue persists after these checks, review recent PRs for other layout or…" at bounding box center [246, 308] width 355 height 34
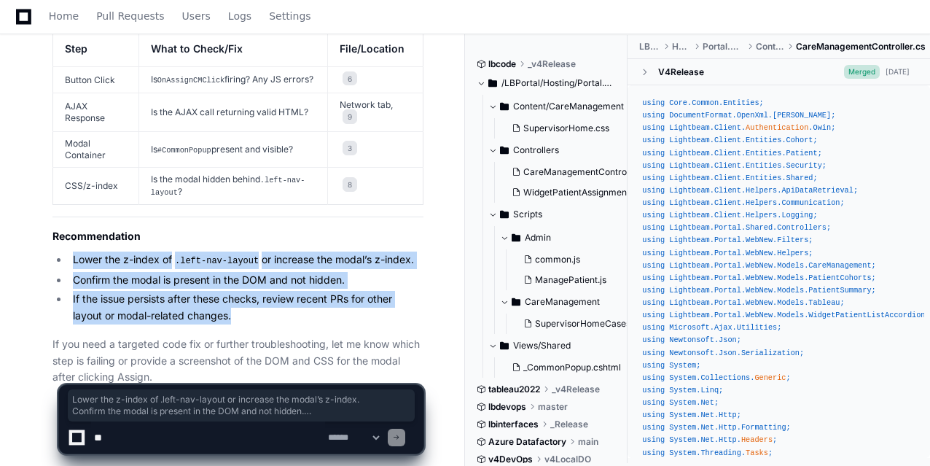
drag, startPoint x: 254, startPoint y: 285, endPoint x: 60, endPoint y: 224, distance: 203.1
click at [60, 251] on ul "Lower the z-index of .left-nav-layout or increase the modal’s z-index. Confirm …" at bounding box center [237, 287] width 371 height 73
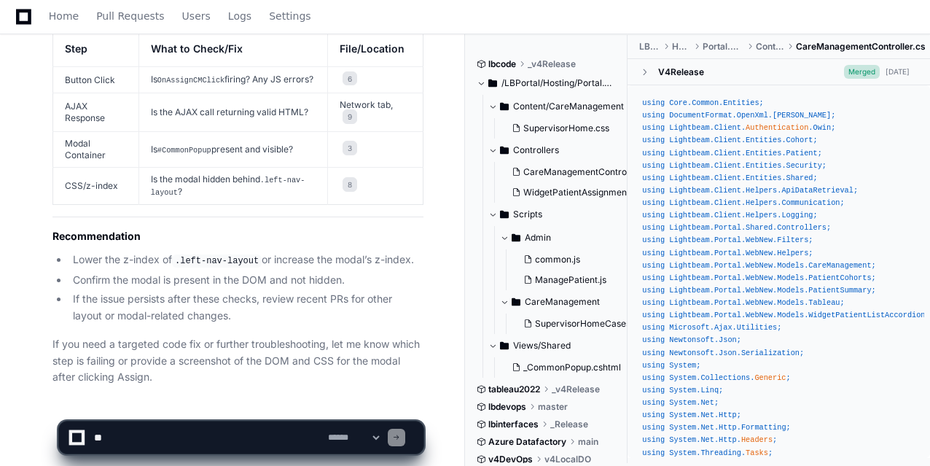
click at [491, 3] on div "Home Pull Requests Users Logs Settings" at bounding box center [464, 17] width 895 height 34
